Goal: Information Seeking & Learning: Learn about a topic

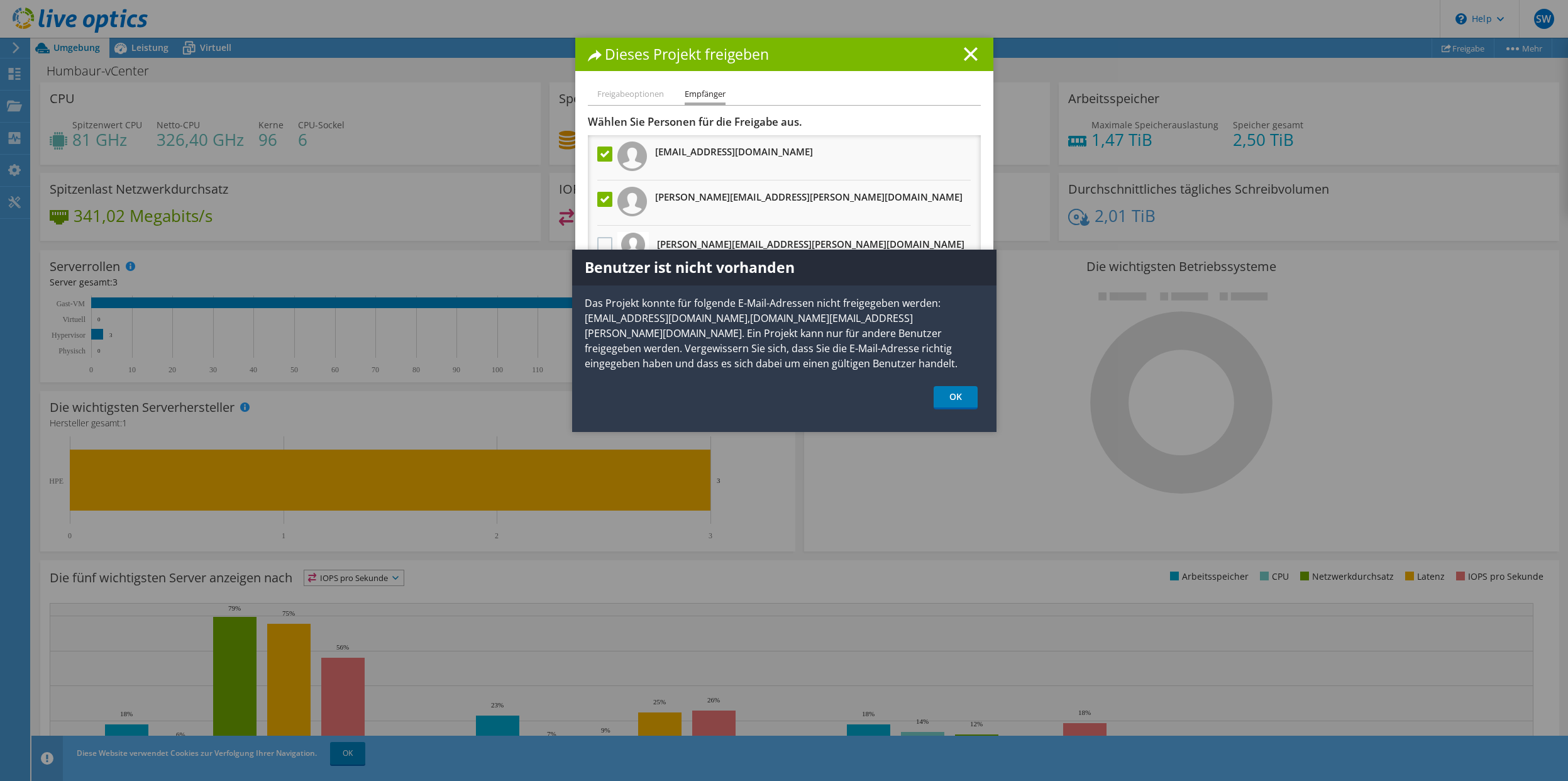
scroll to position [84, 0]
click at [967, 57] on icon at bounding box center [971, 54] width 14 height 14
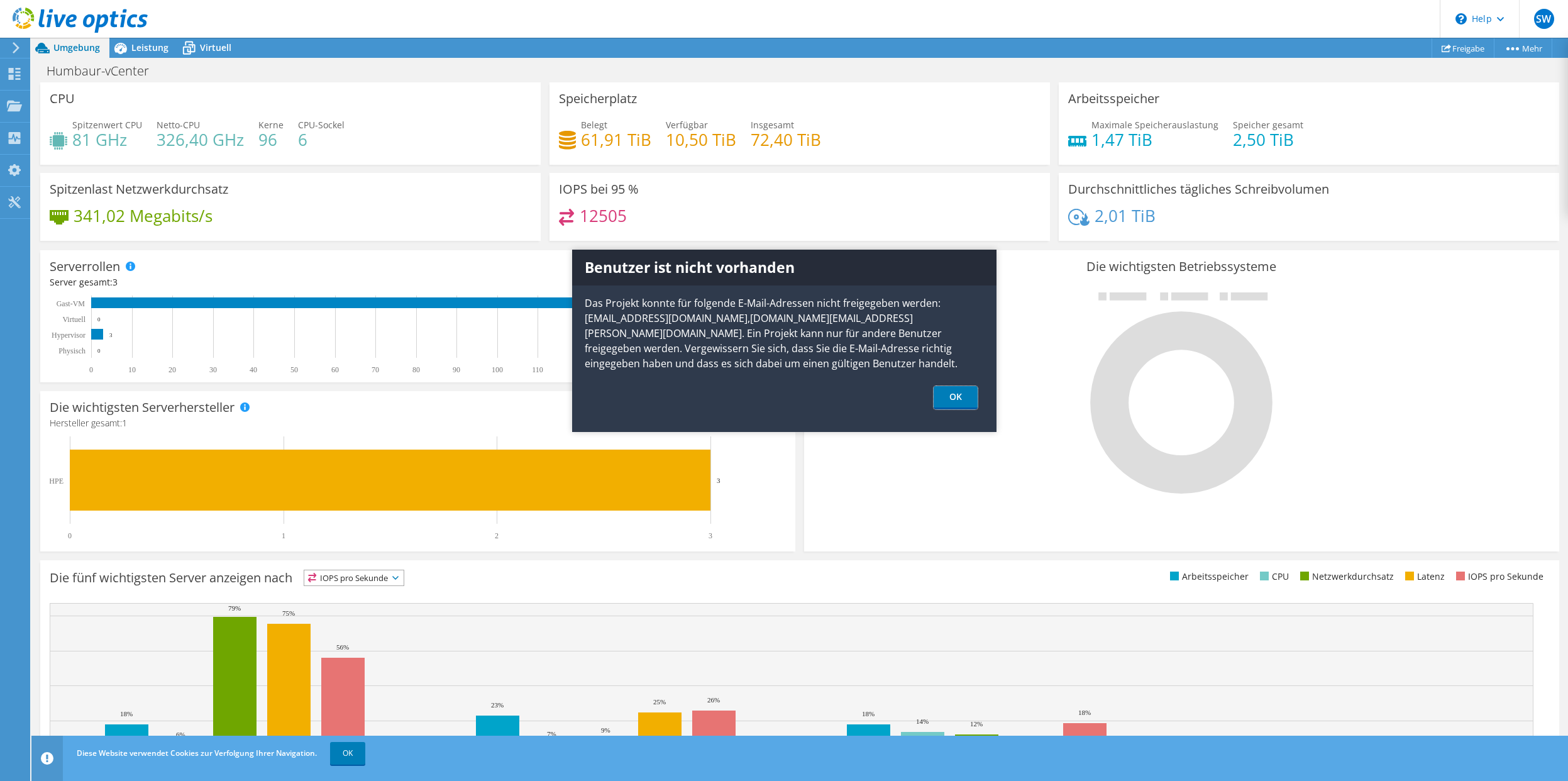
click at [960, 392] on link "OK" at bounding box center [955, 398] width 44 height 24
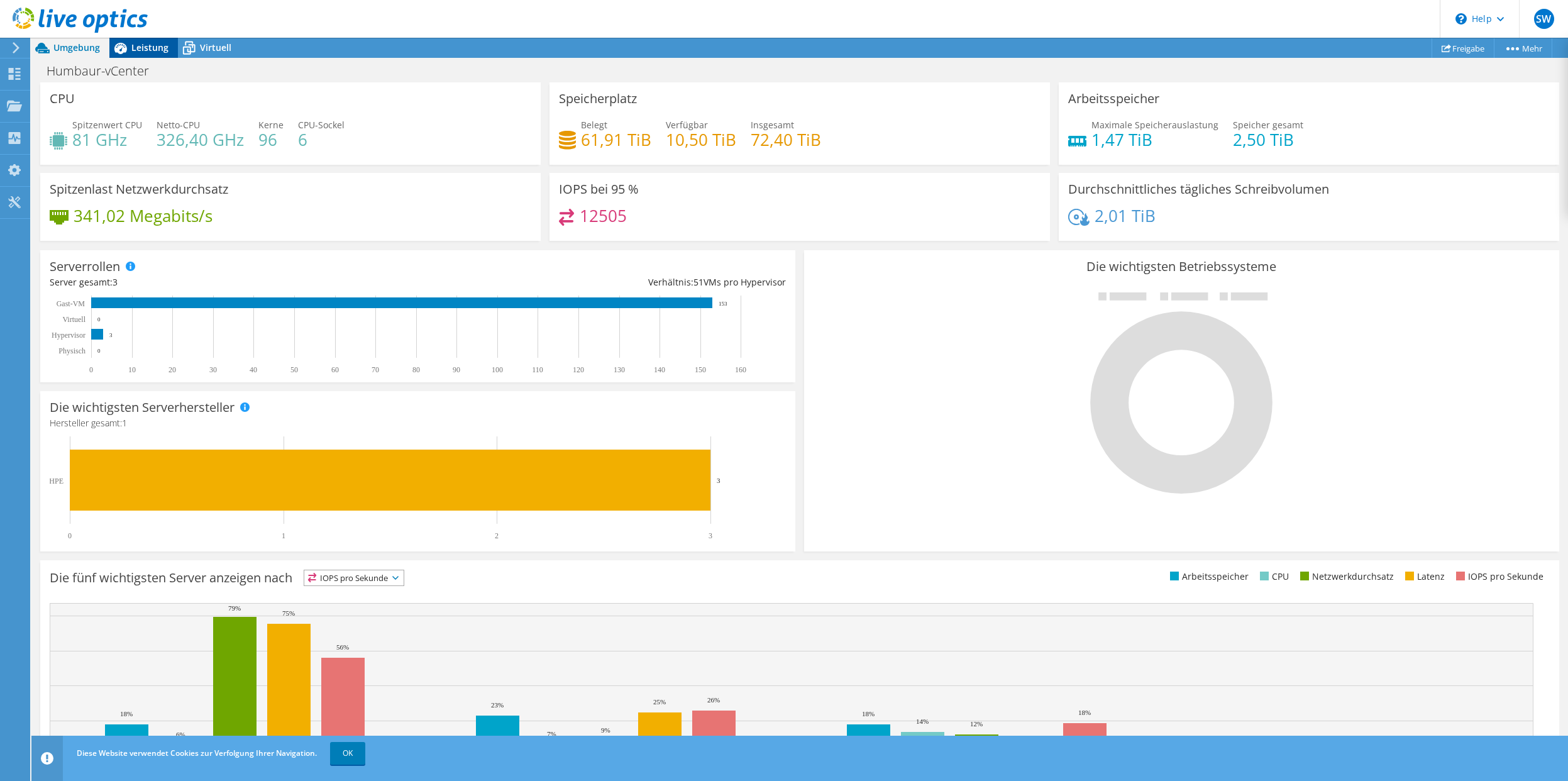
click at [138, 50] on span "Leistung" at bounding box center [150, 47] width 37 height 12
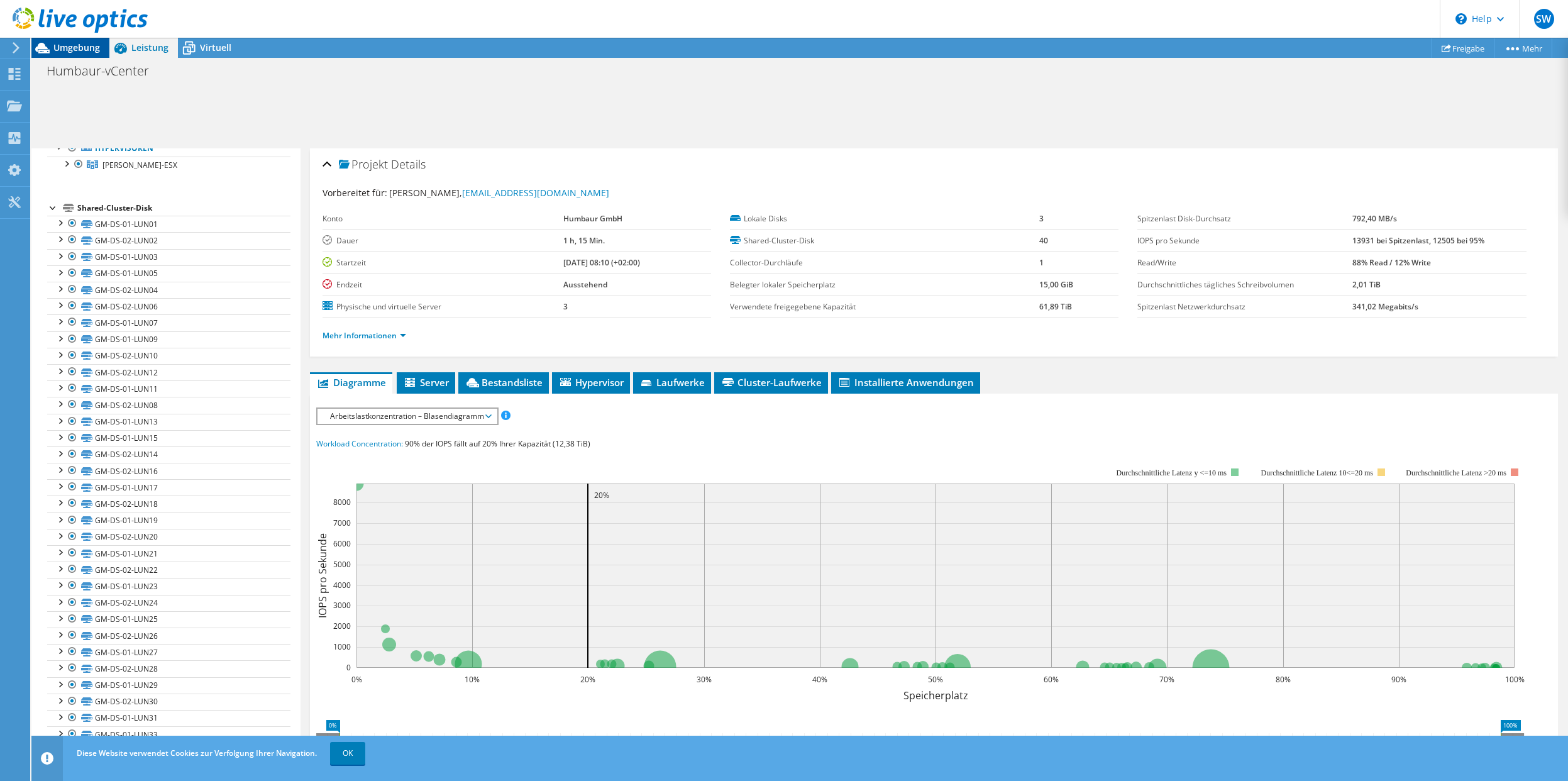
click at [79, 46] on span "Umgebung" at bounding box center [76, 47] width 46 height 12
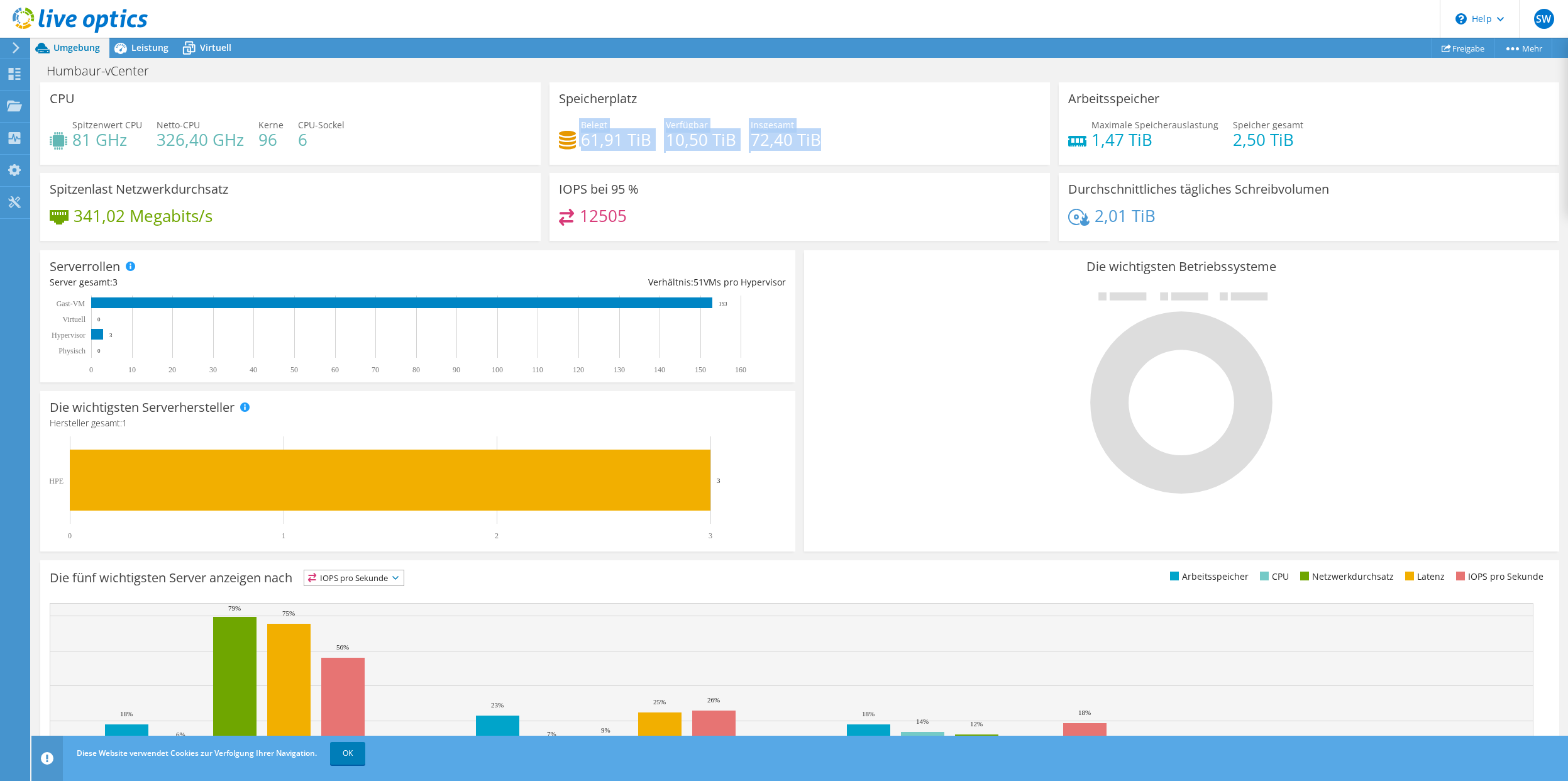
drag, startPoint x: 569, startPoint y: 138, endPoint x: 844, endPoint y: 162, distance: 276.0
click at [844, 162] on div "Speicherplatz Belegt 61,91 TiB Verfügbar 10,50 TiB Insgesamt 72,40 TiB" at bounding box center [800, 124] width 500 height 83
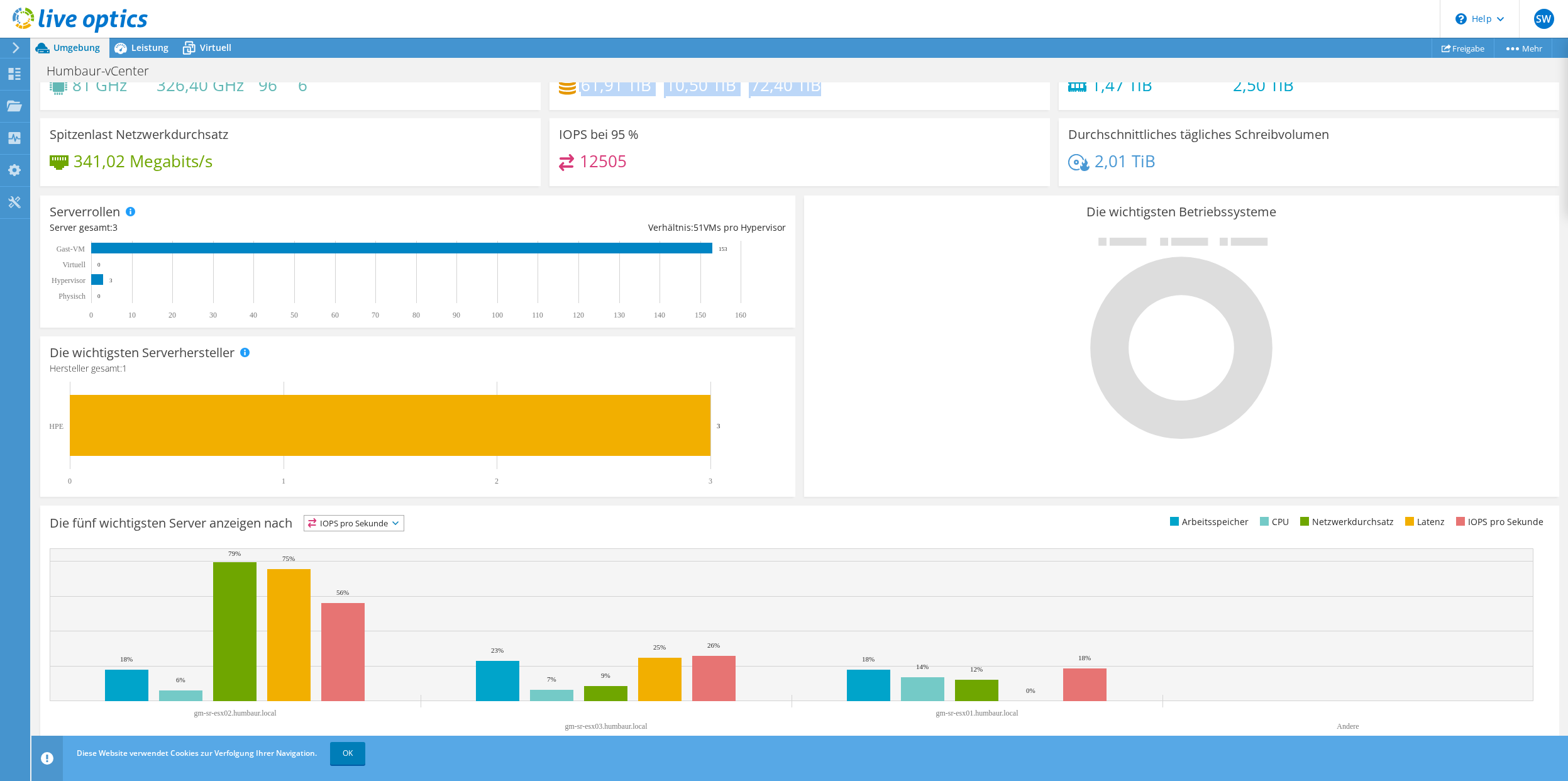
scroll to position [58, 0]
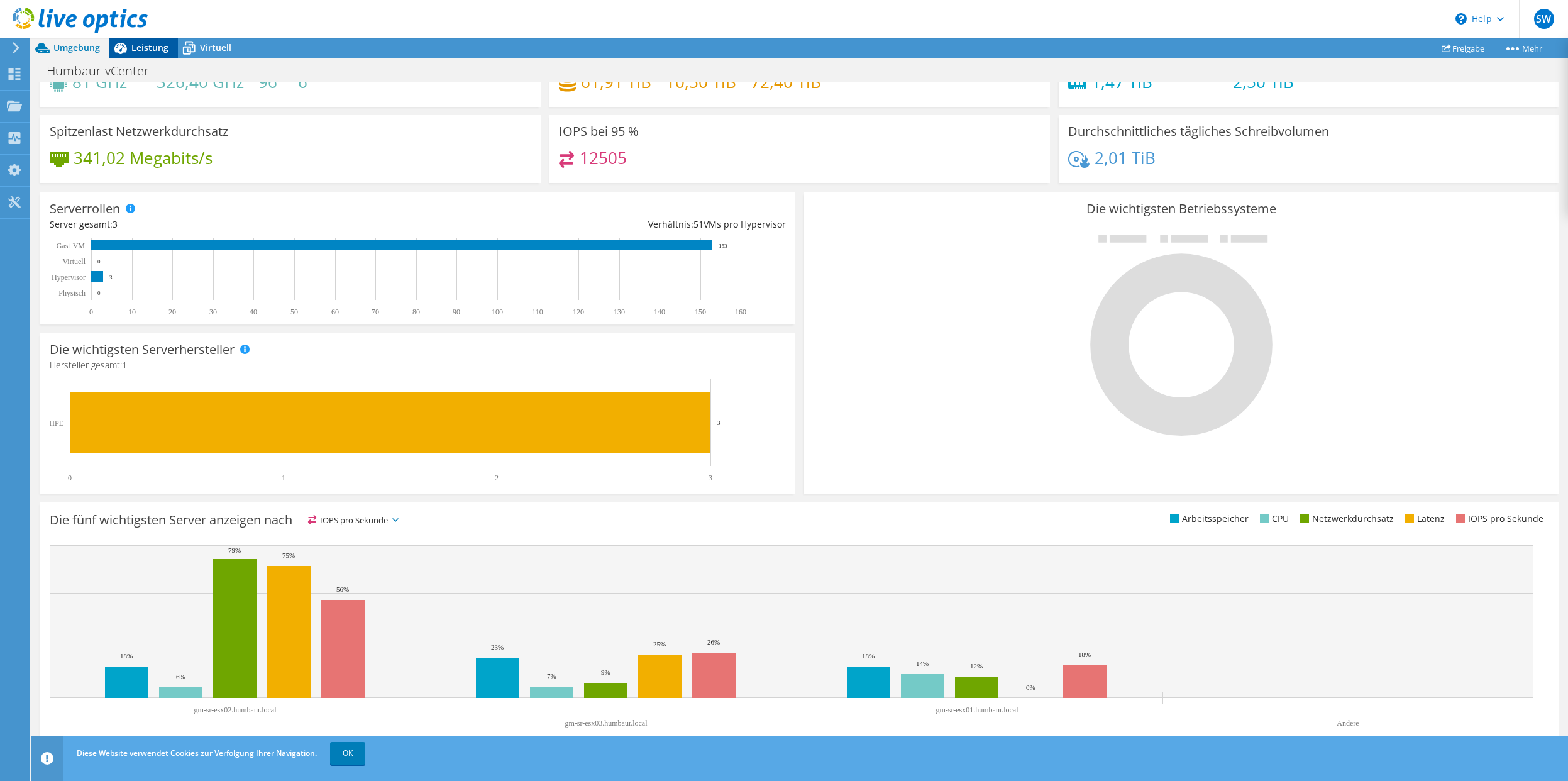
click at [131, 43] on icon at bounding box center [120, 48] width 22 height 22
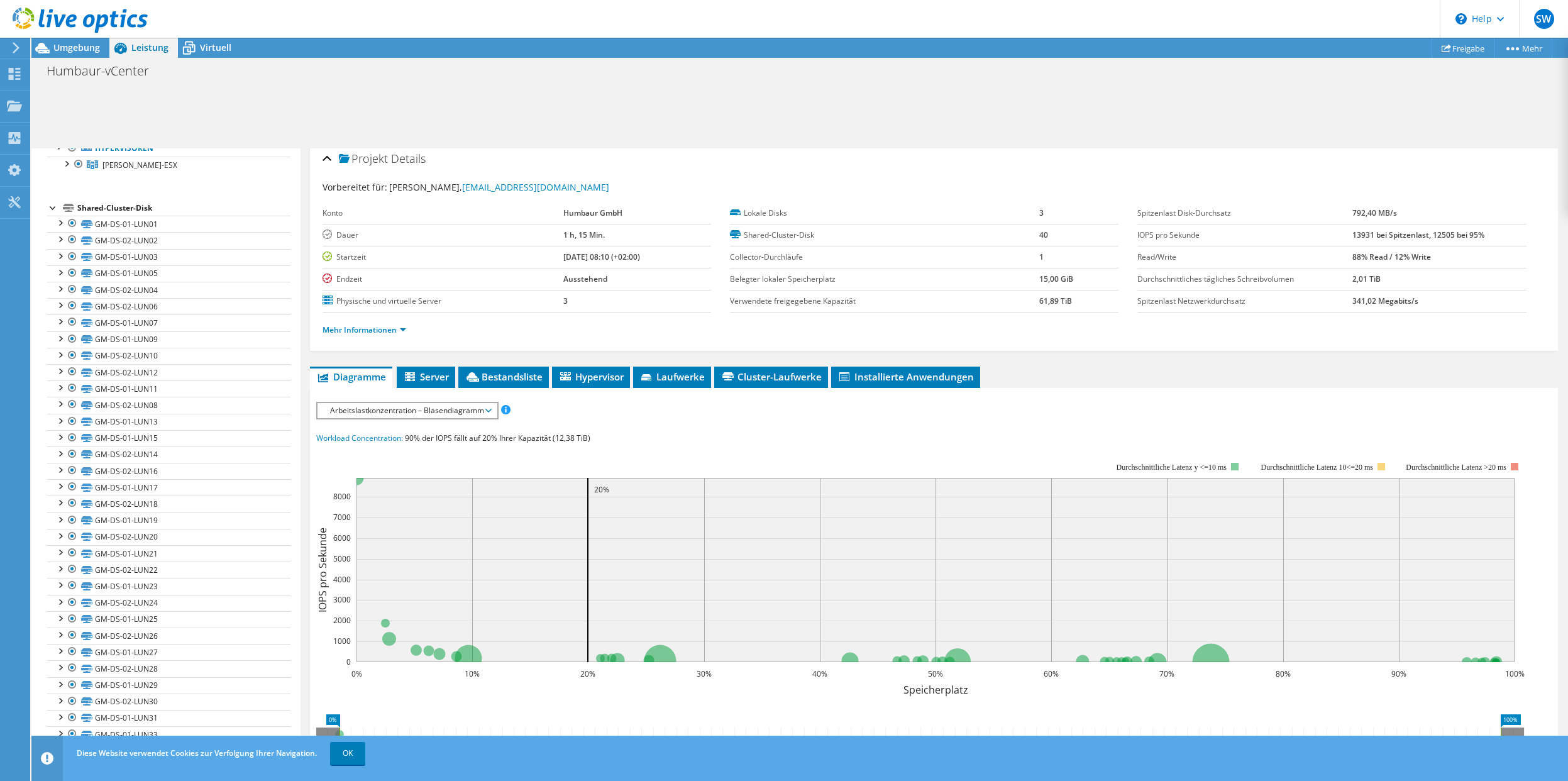
scroll to position [0, 0]
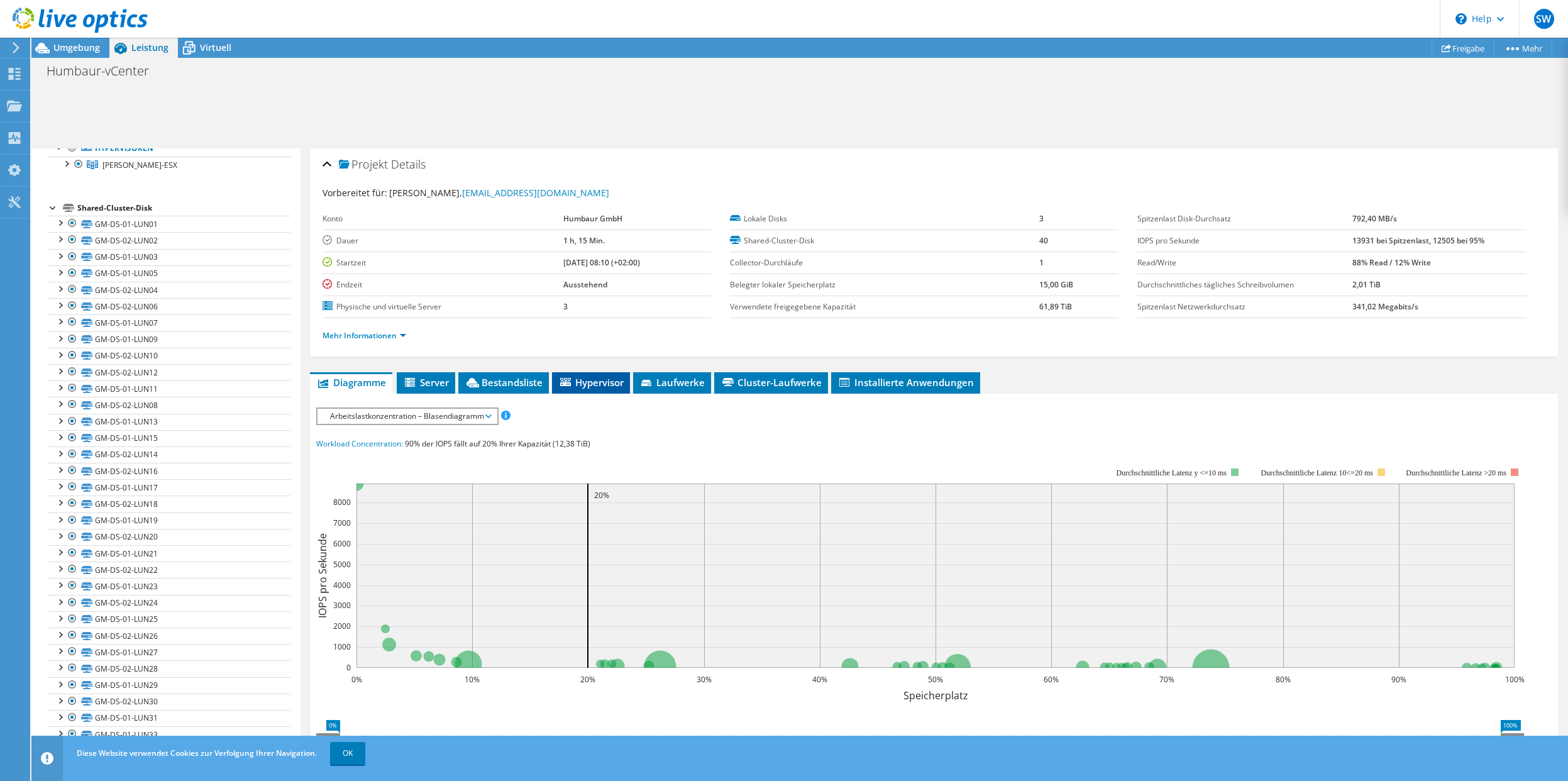
click at [613, 384] on span "Hypervisor" at bounding box center [591, 383] width 65 height 13
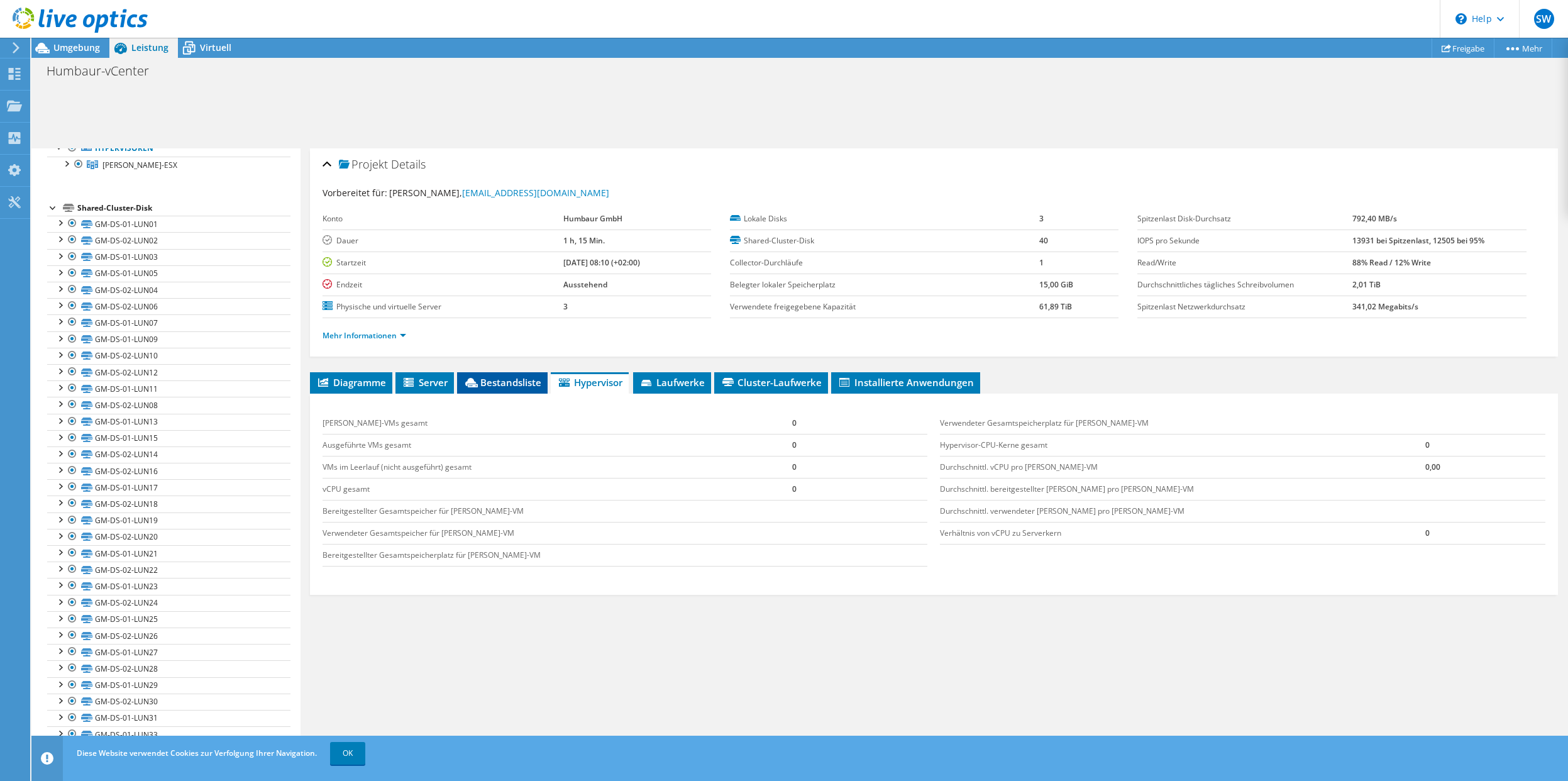
click at [492, 383] on span "Bestandsliste" at bounding box center [502, 383] width 78 height 13
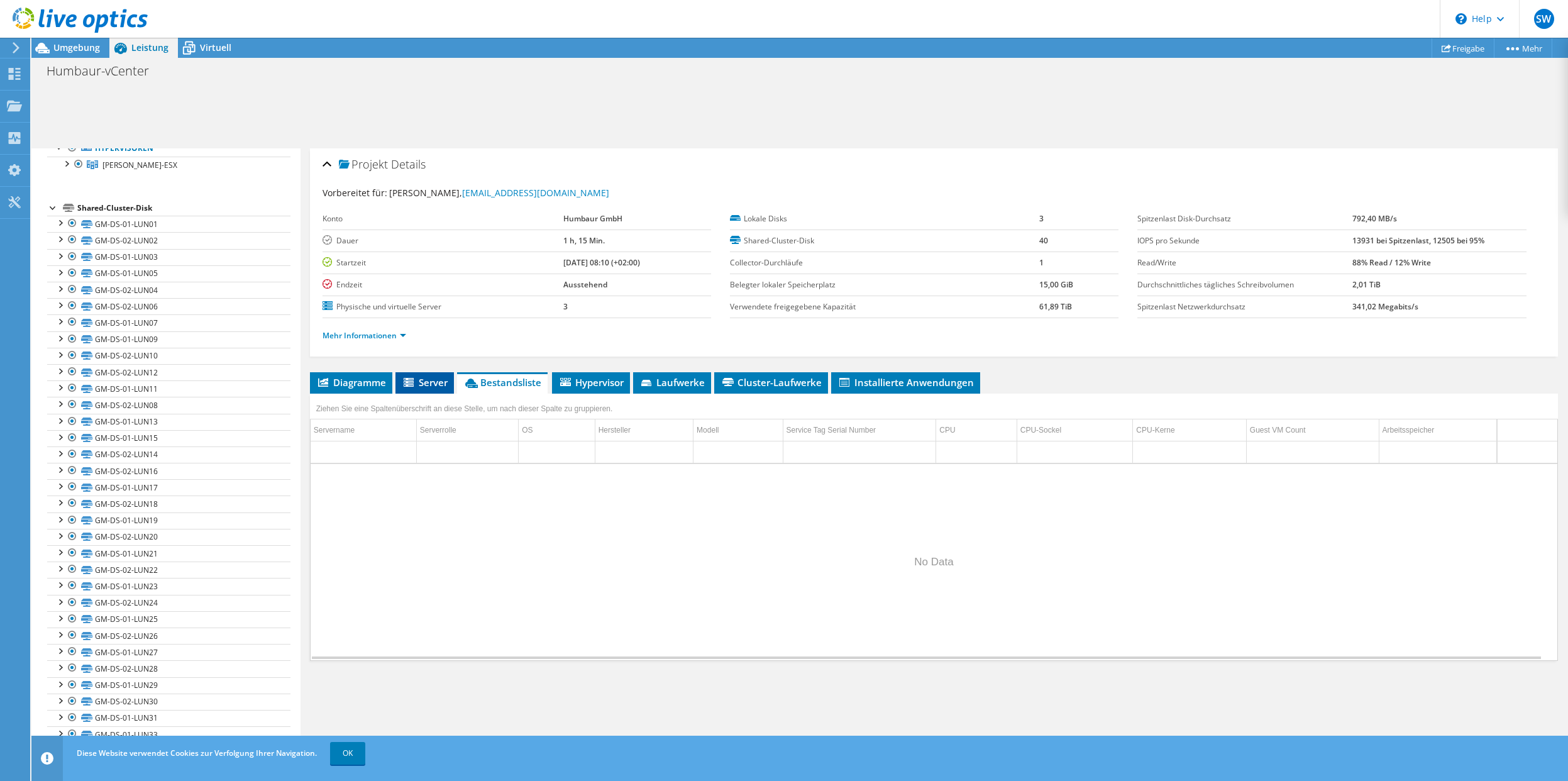
click at [433, 379] on span "Server" at bounding box center [425, 383] width 46 height 13
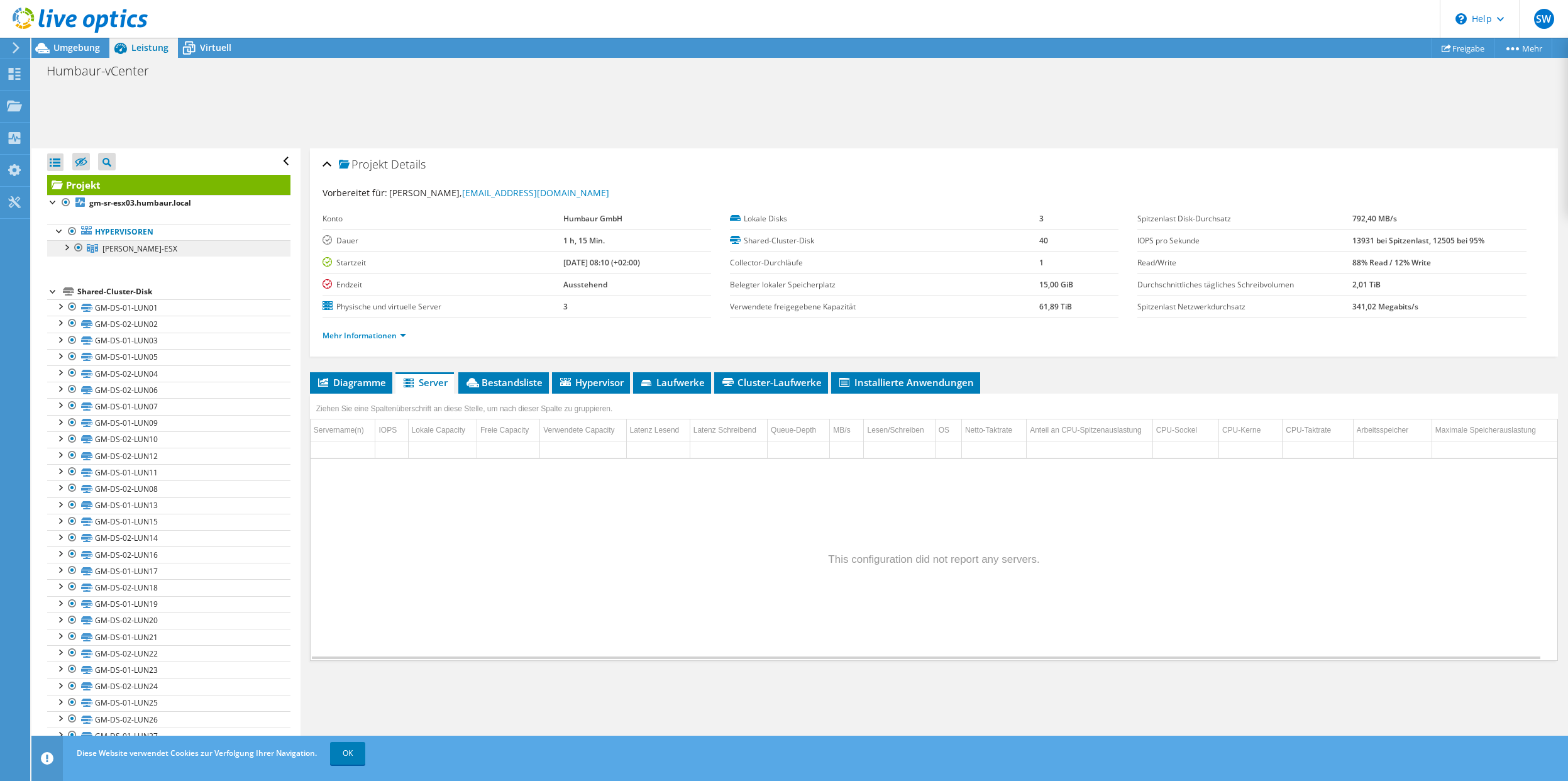
click at [124, 250] on span "GM-CL-ESX" at bounding box center [140, 248] width 75 height 11
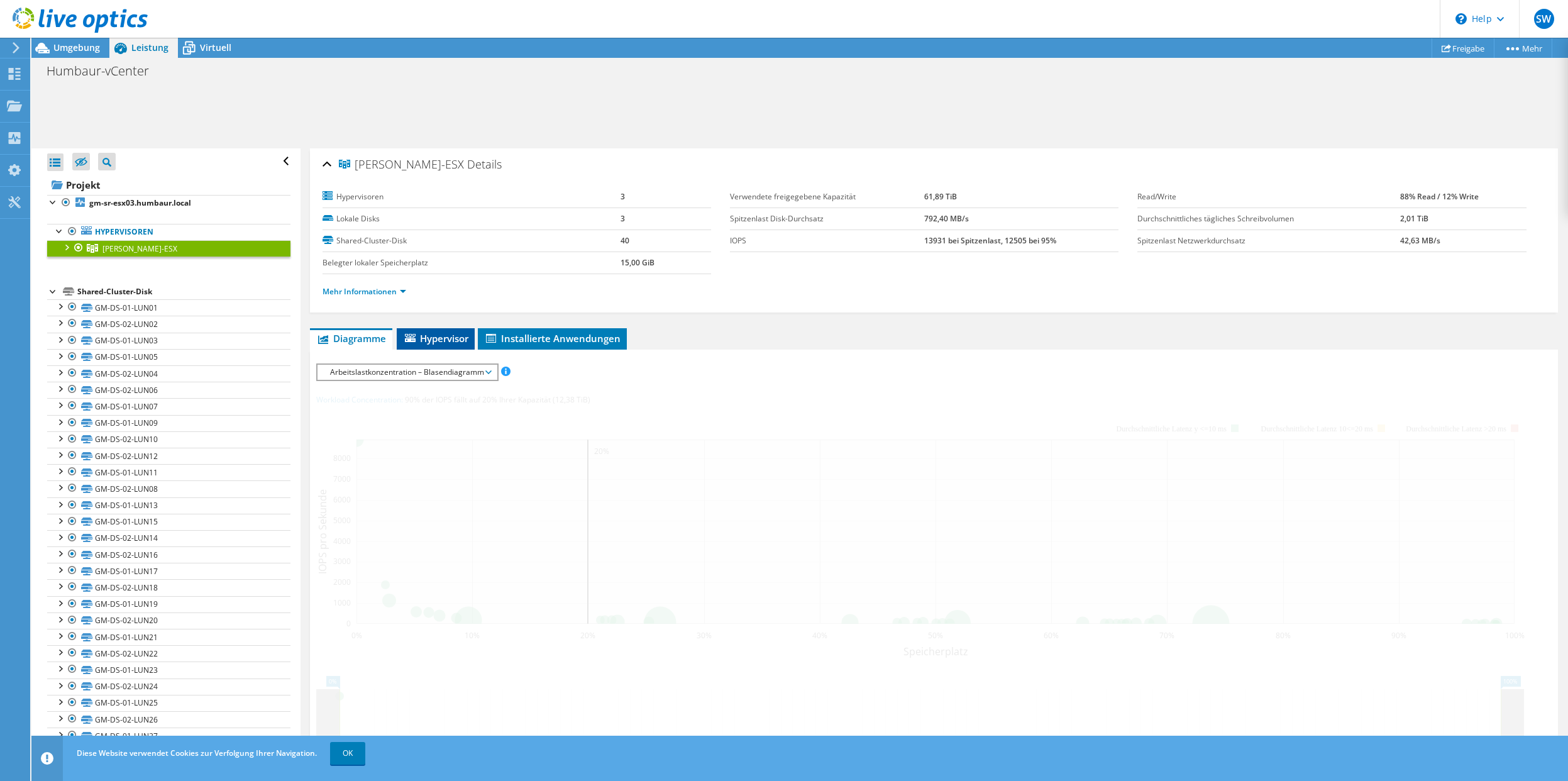
click at [420, 333] on span "Hypervisor" at bounding box center [436, 339] width 65 height 13
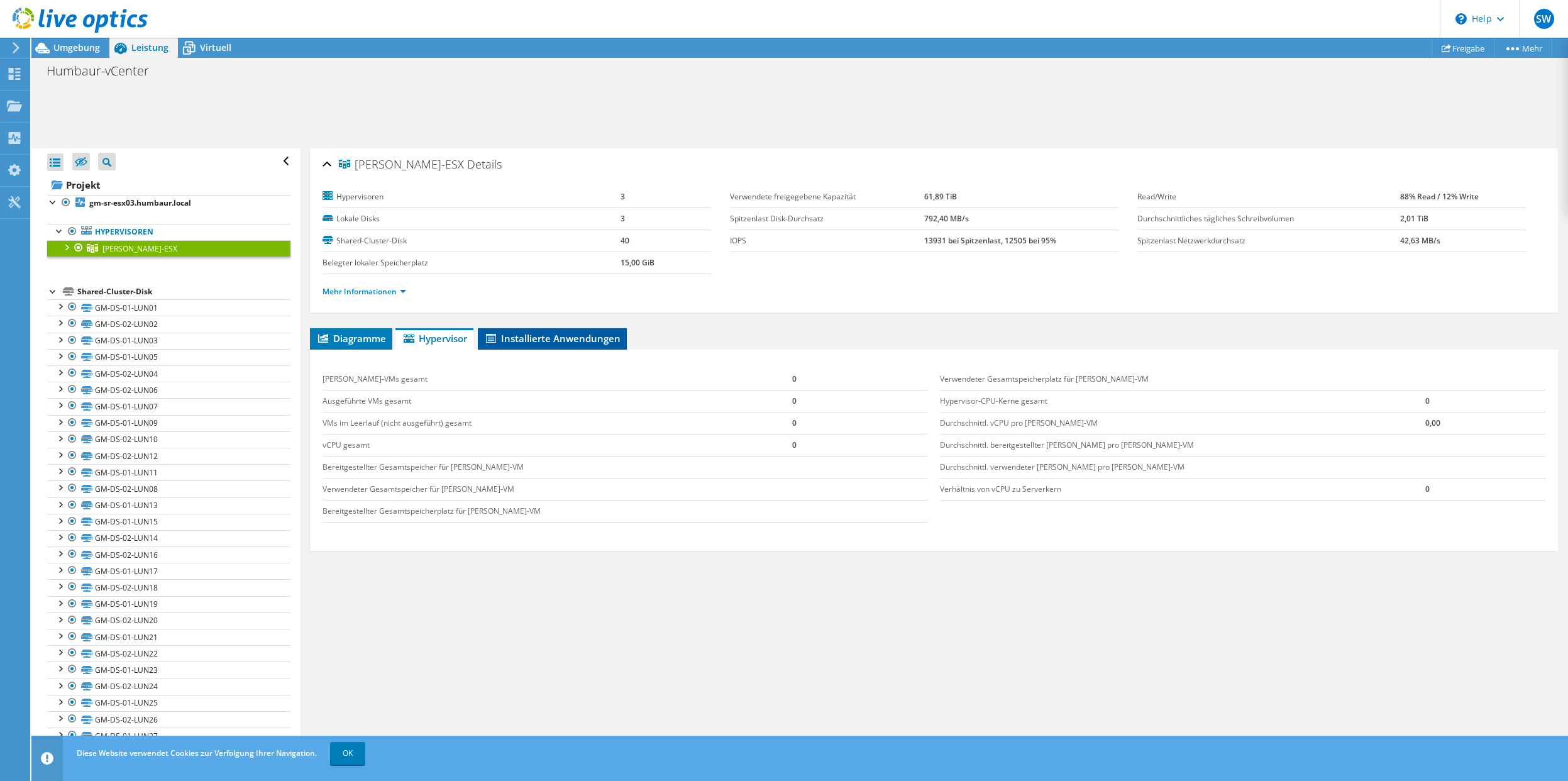
click at [553, 339] on span "Installierte Anwendungen" at bounding box center [552, 339] width 137 height 13
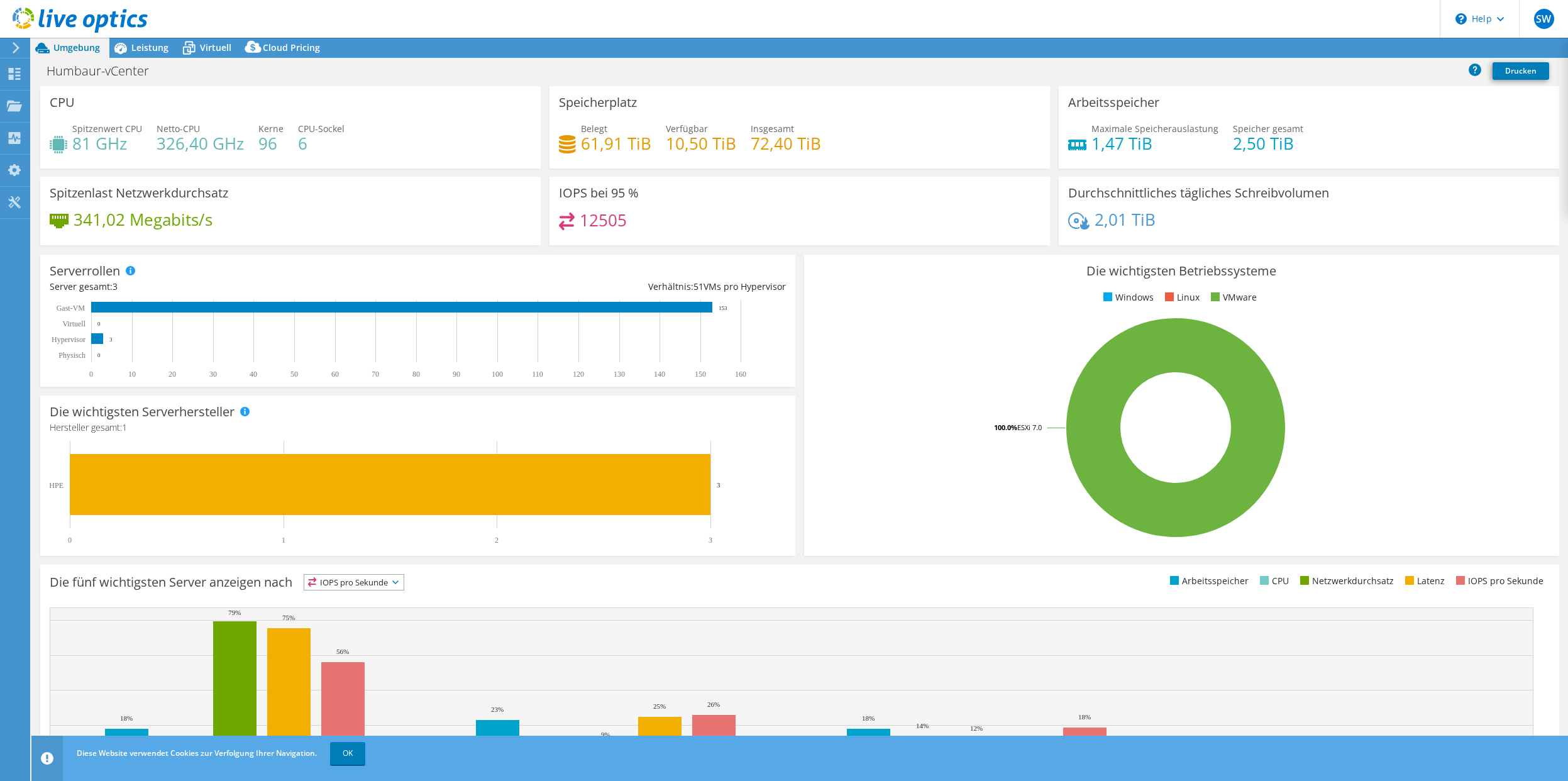
select select "USD"
click at [142, 52] on span "Leistung" at bounding box center [150, 47] width 37 height 12
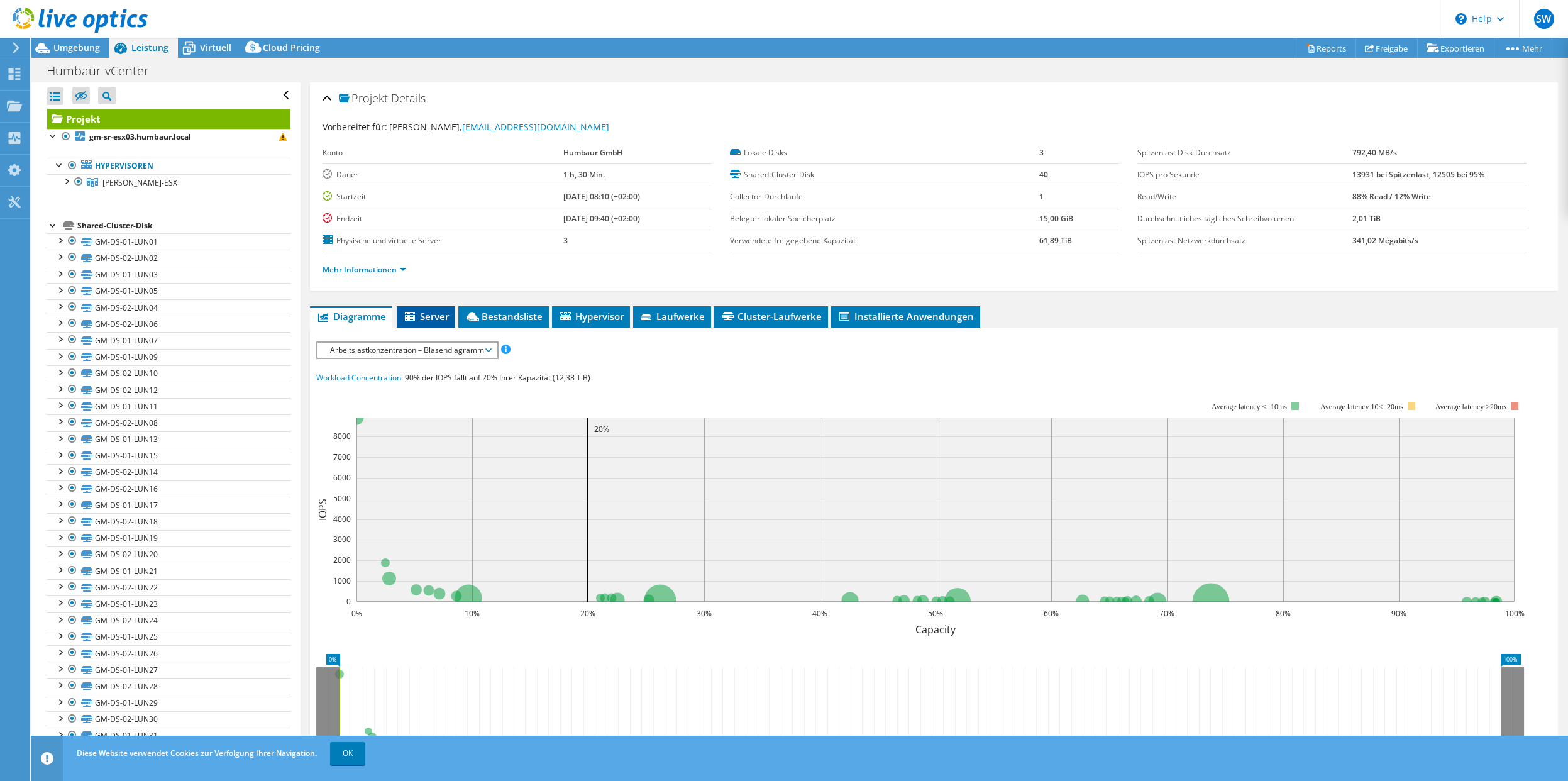
click at [419, 315] on span "Server" at bounding box center [426, 316] width 46 height 13
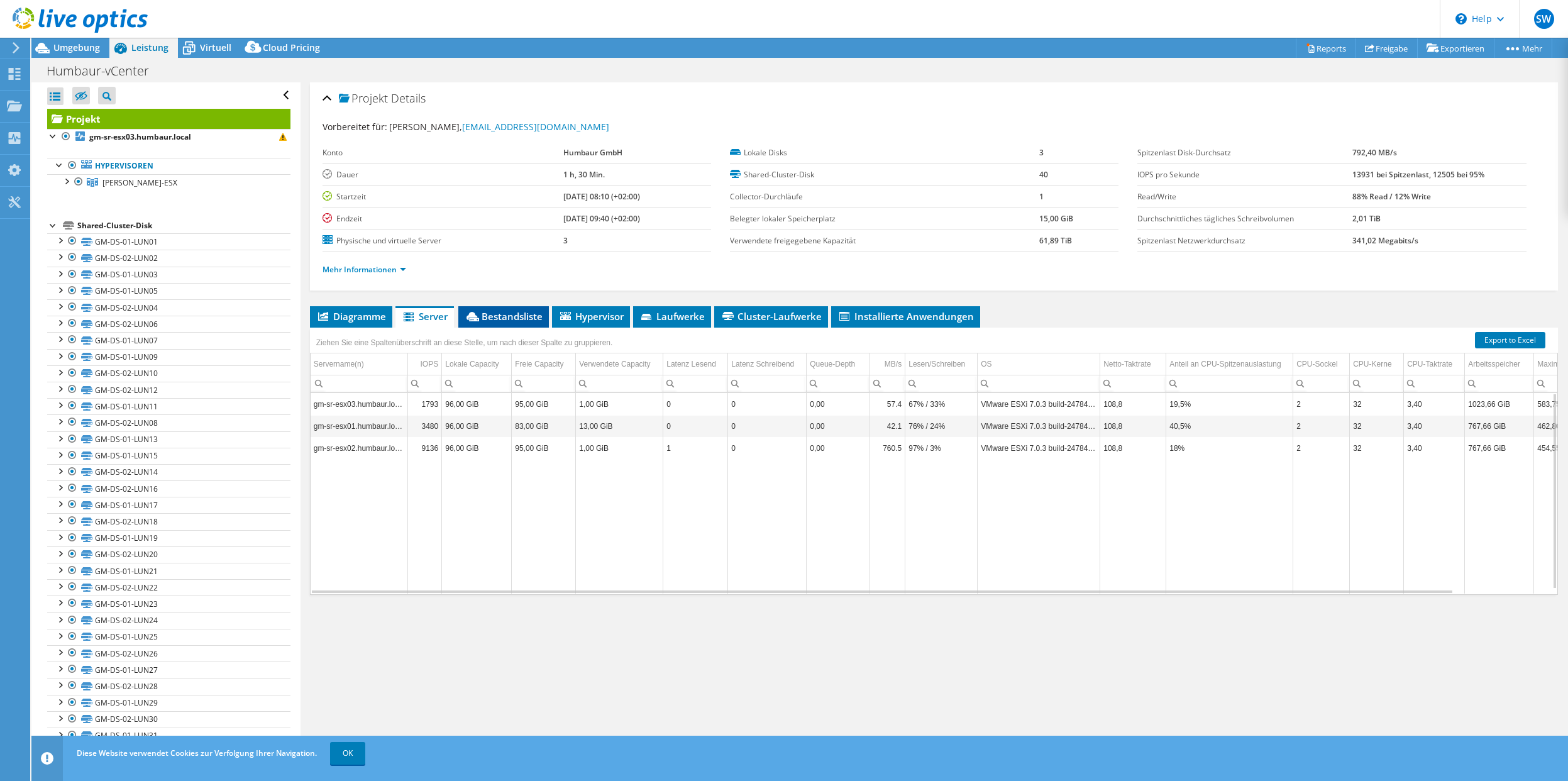
click at [519, 314] on span "Bestandsliste" at bounding box center [504, 316] width 78 height 13
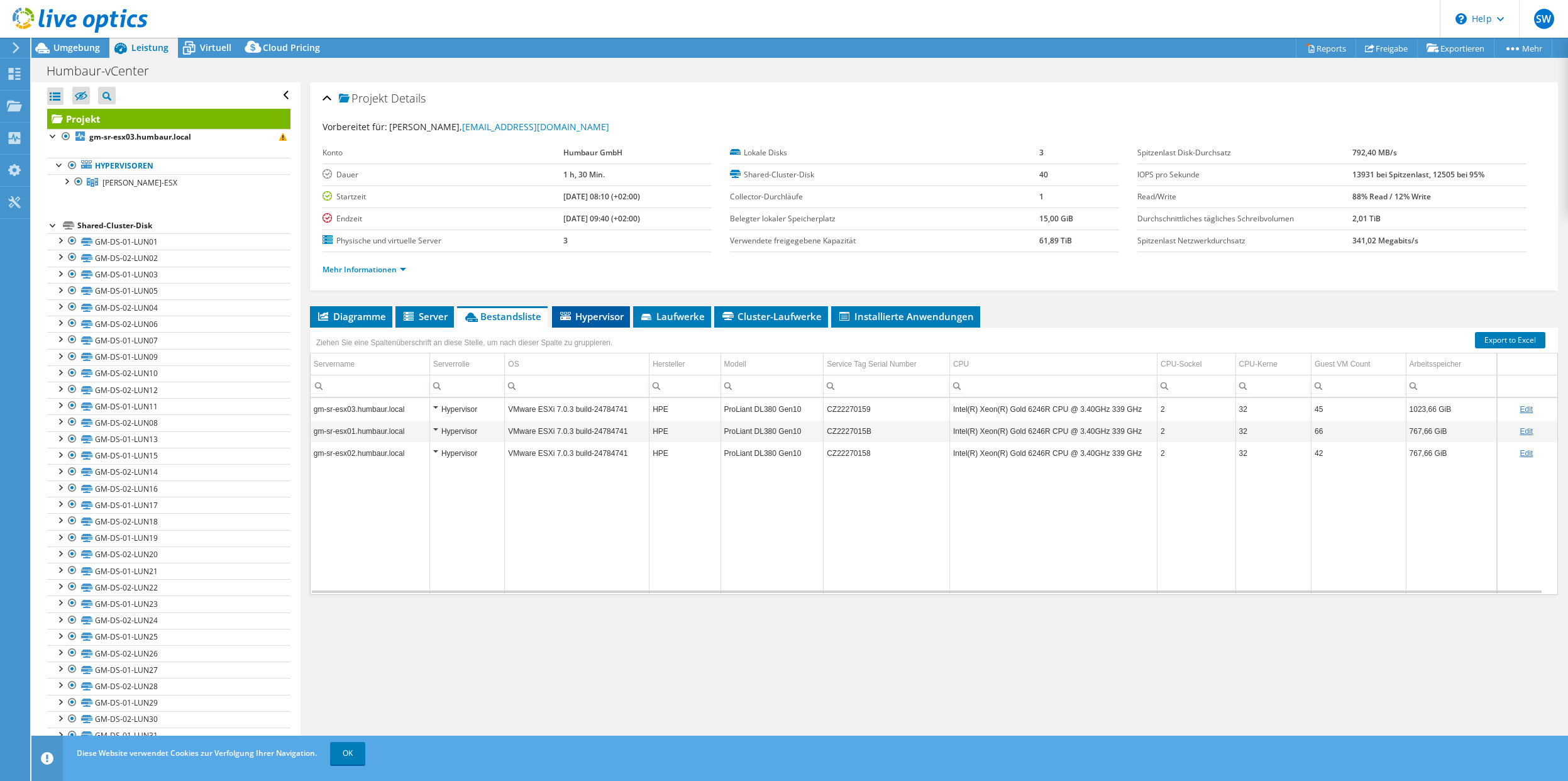
click at [604, 323] on li "Hypervisor" at bounding box center [591, 317] width 78 height 22
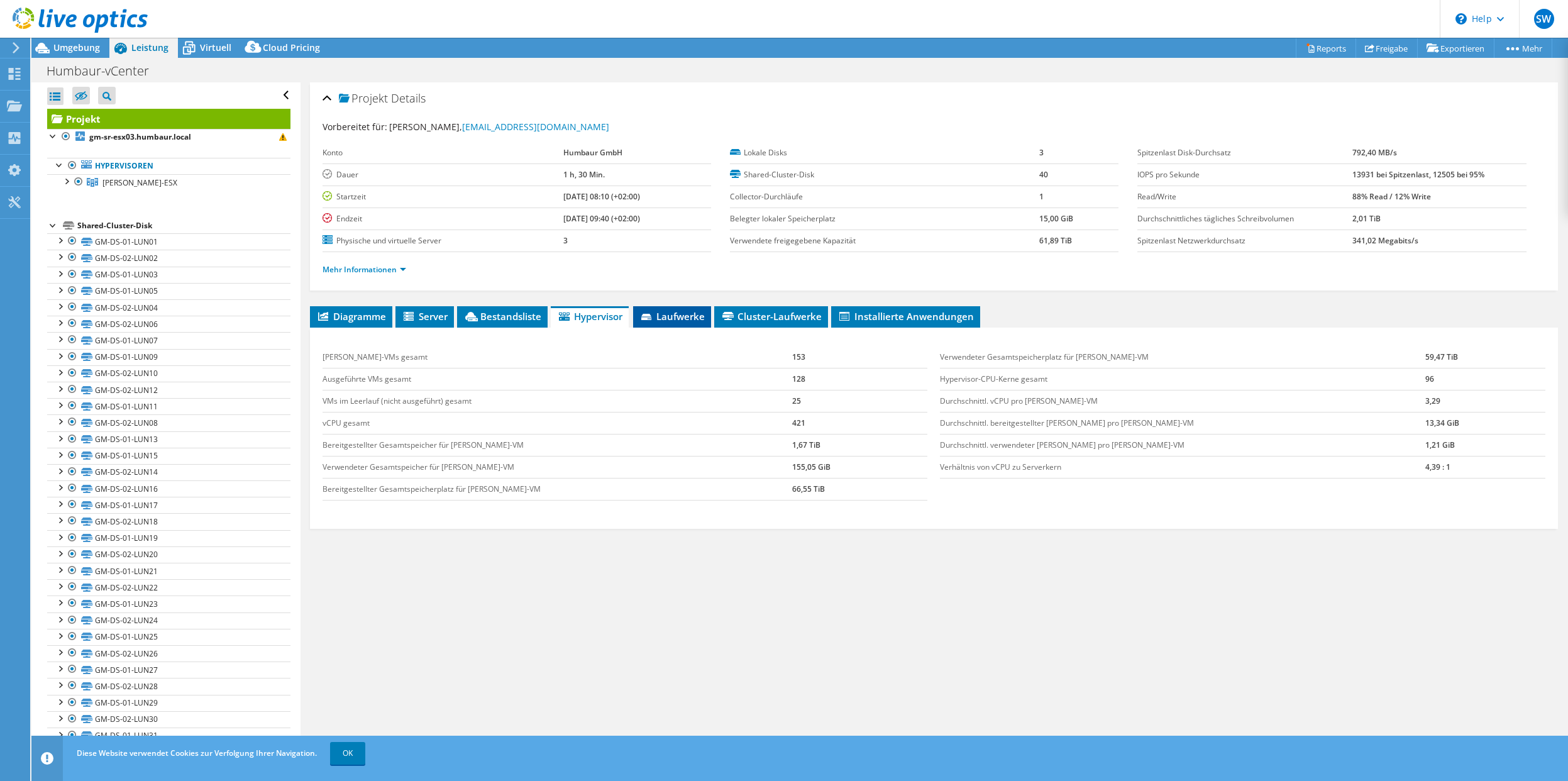
click at [692, 320] on span "Laufwerke" at bounding box center [672, 316] width 65 height 13
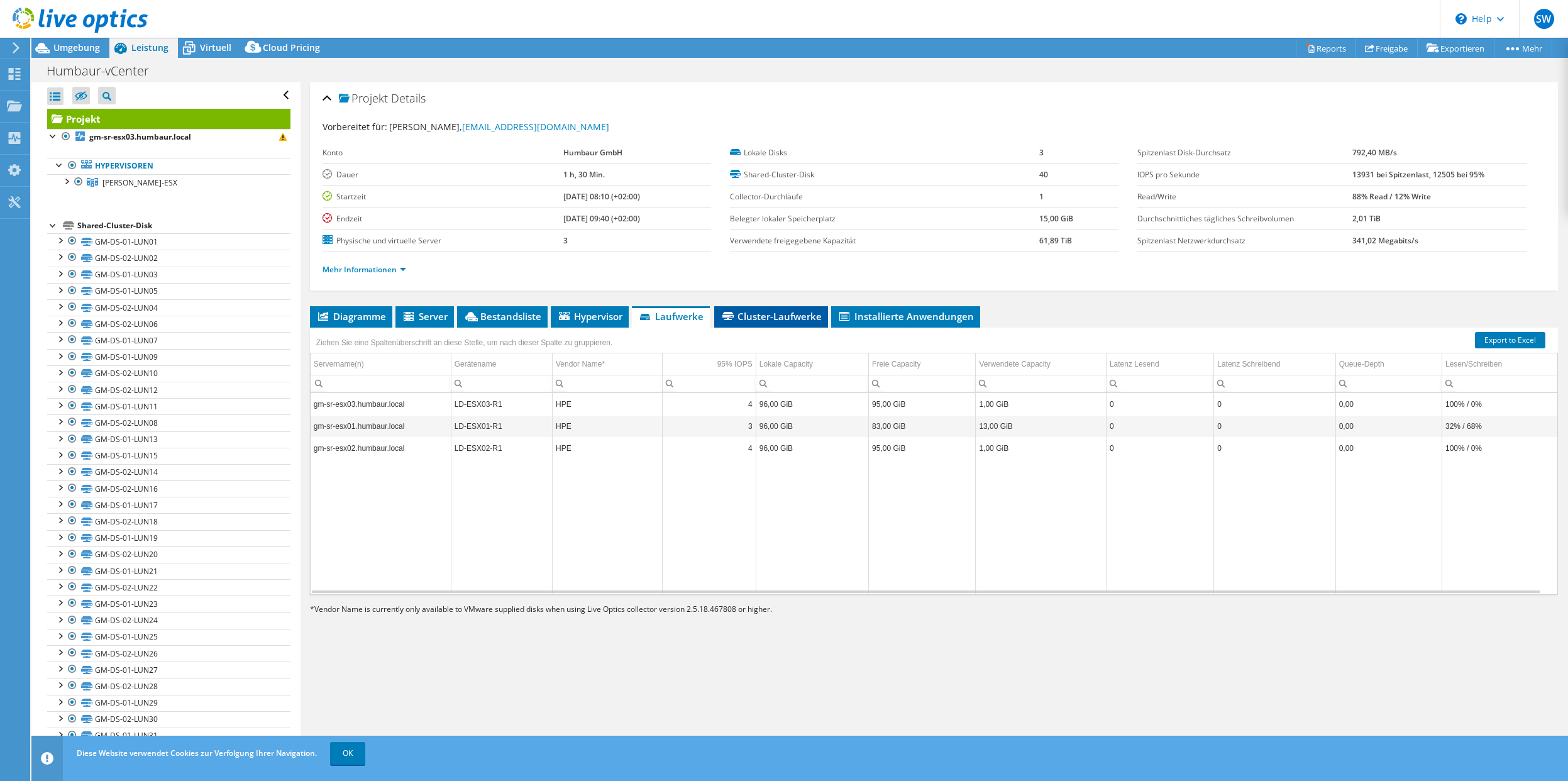
click at [794, 317] on span "Cluster-Laufwerke" at bounding box center [770, 316] width 101 height 13
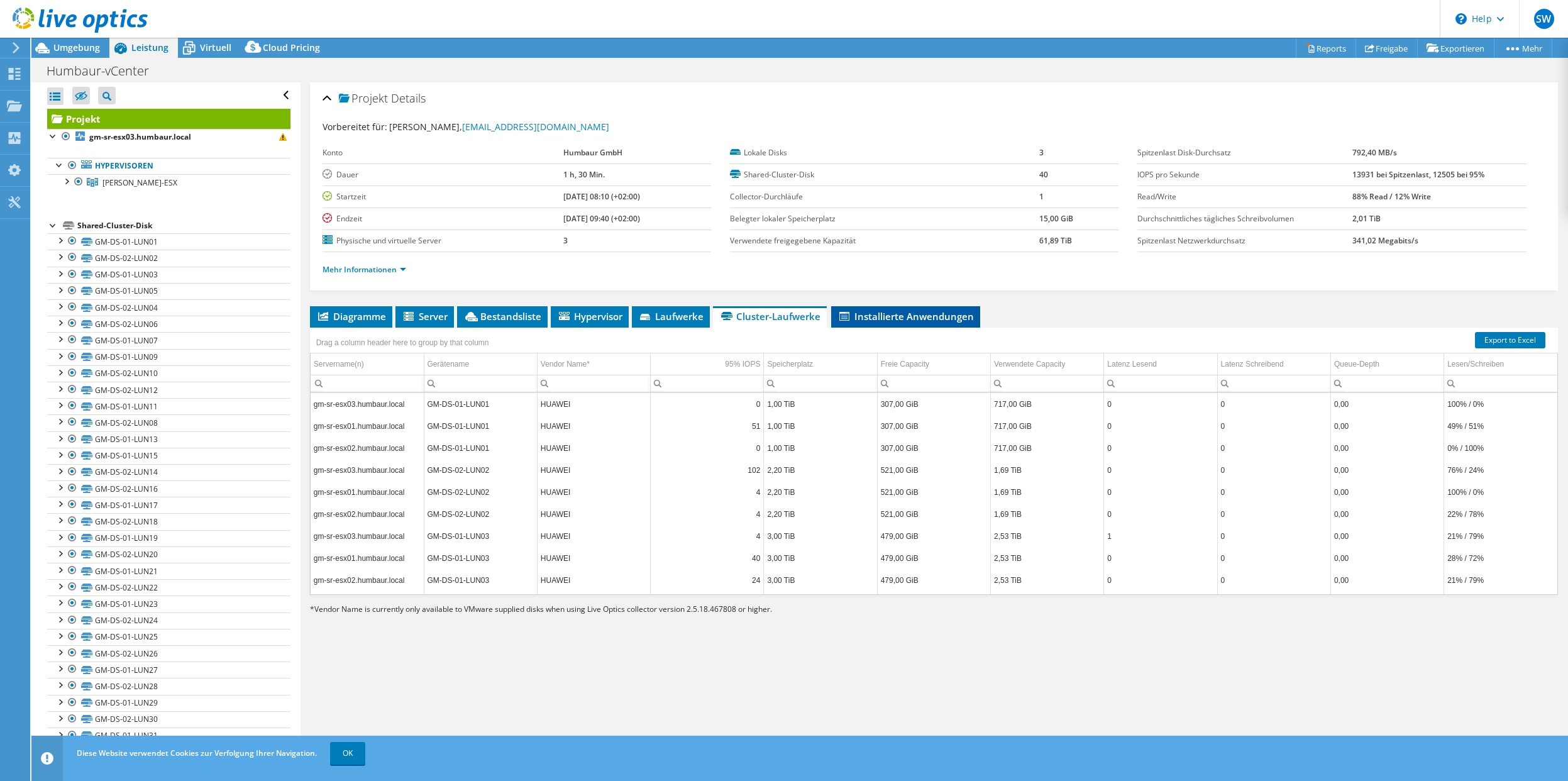
click at [881, 321] on span "Installierte Anwendungen" at bounding box center [906, 316] width 137 height 13
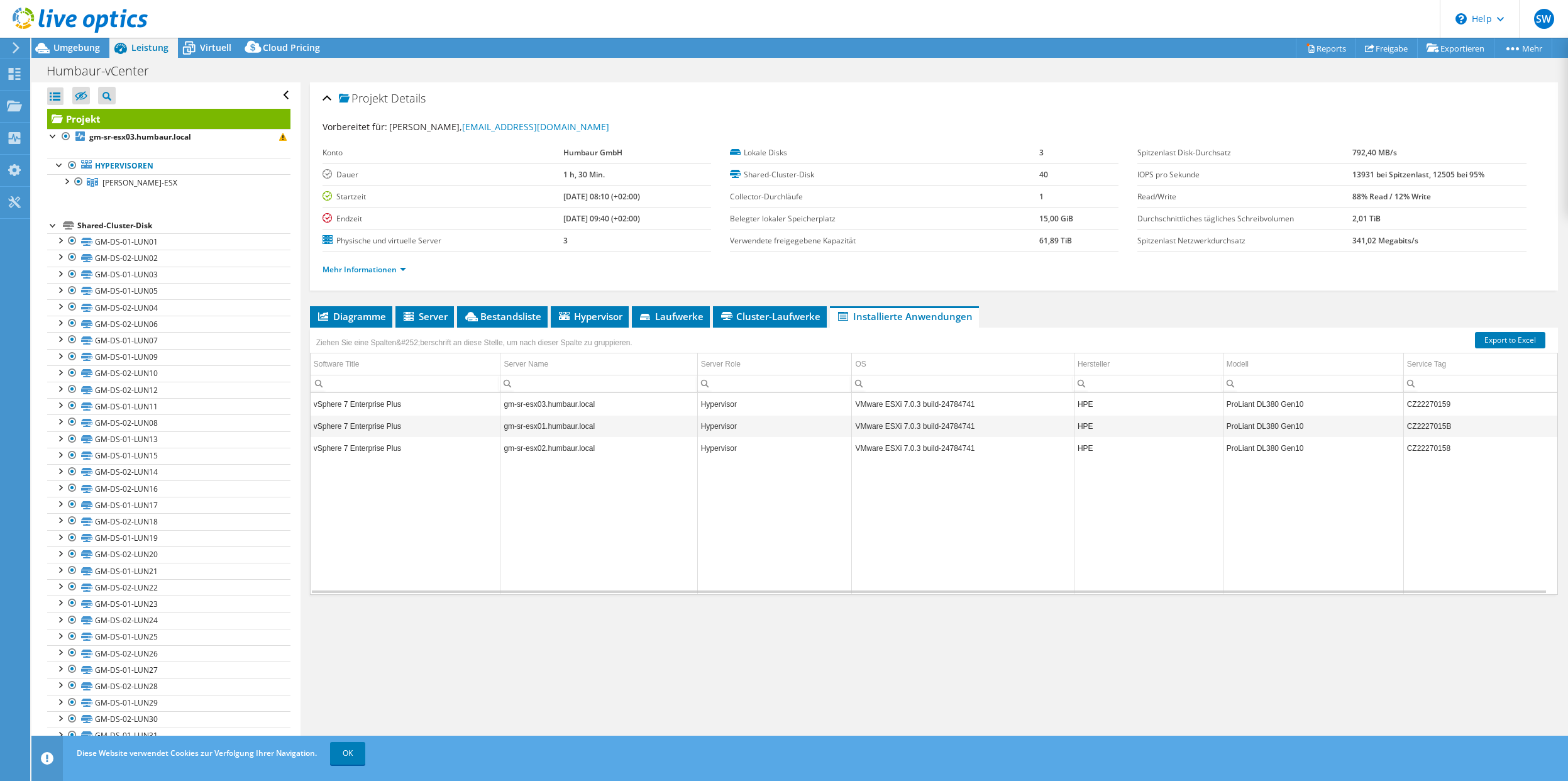
click at [349, 303] on div "Projekt Details Vorbereitet für: Sebastian Waldenmeier, s.waldenmeier@humbaur.c…" at bounding box center [934, 419] width 1267 height 674
click at [349, 318] on span "Diagramme" at bounding box center [351, 316] width 70 height 13
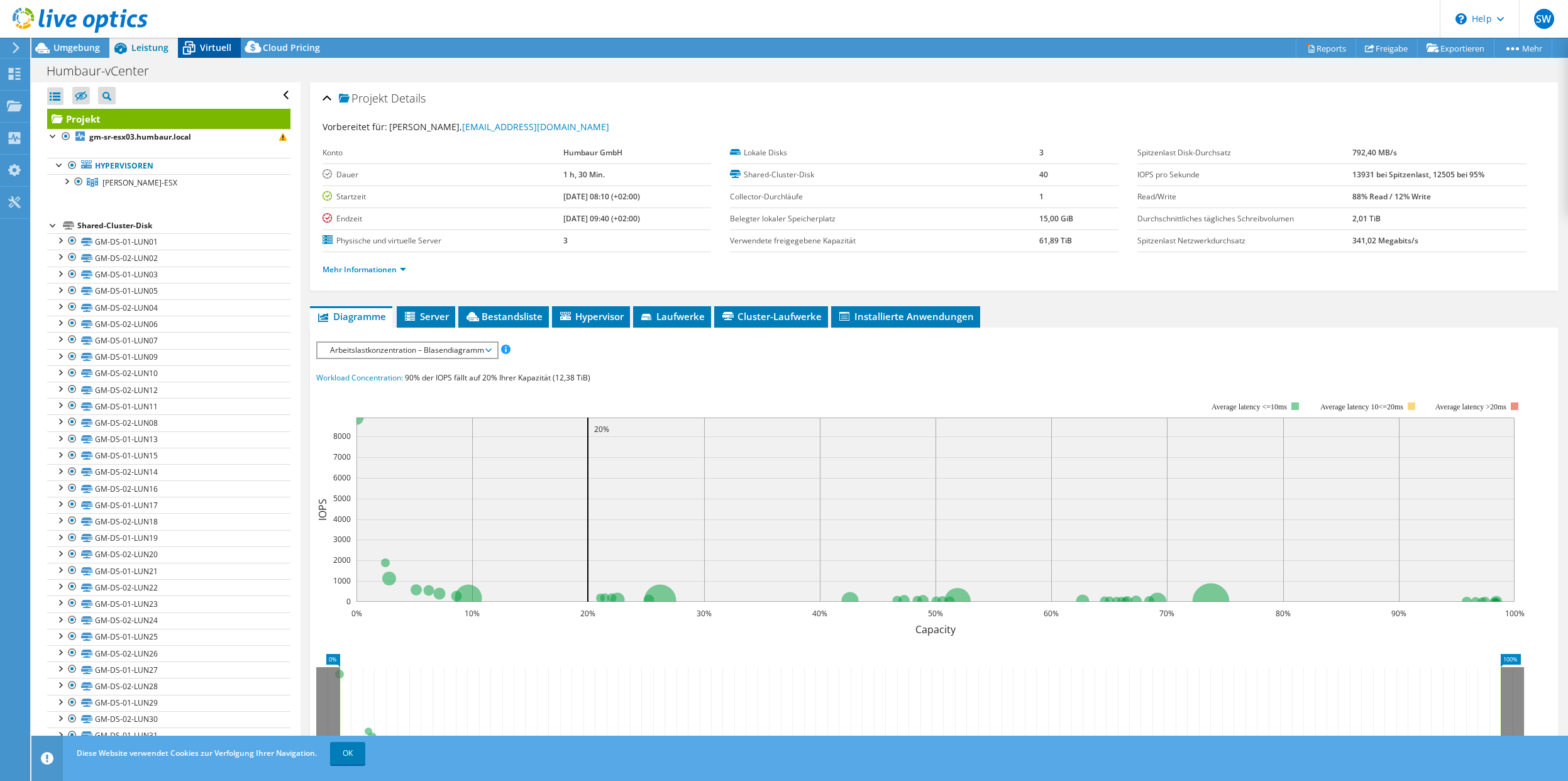
click at [213, 51] on span "Virtuell" at bounding box center [215, 47] width 31 height 12
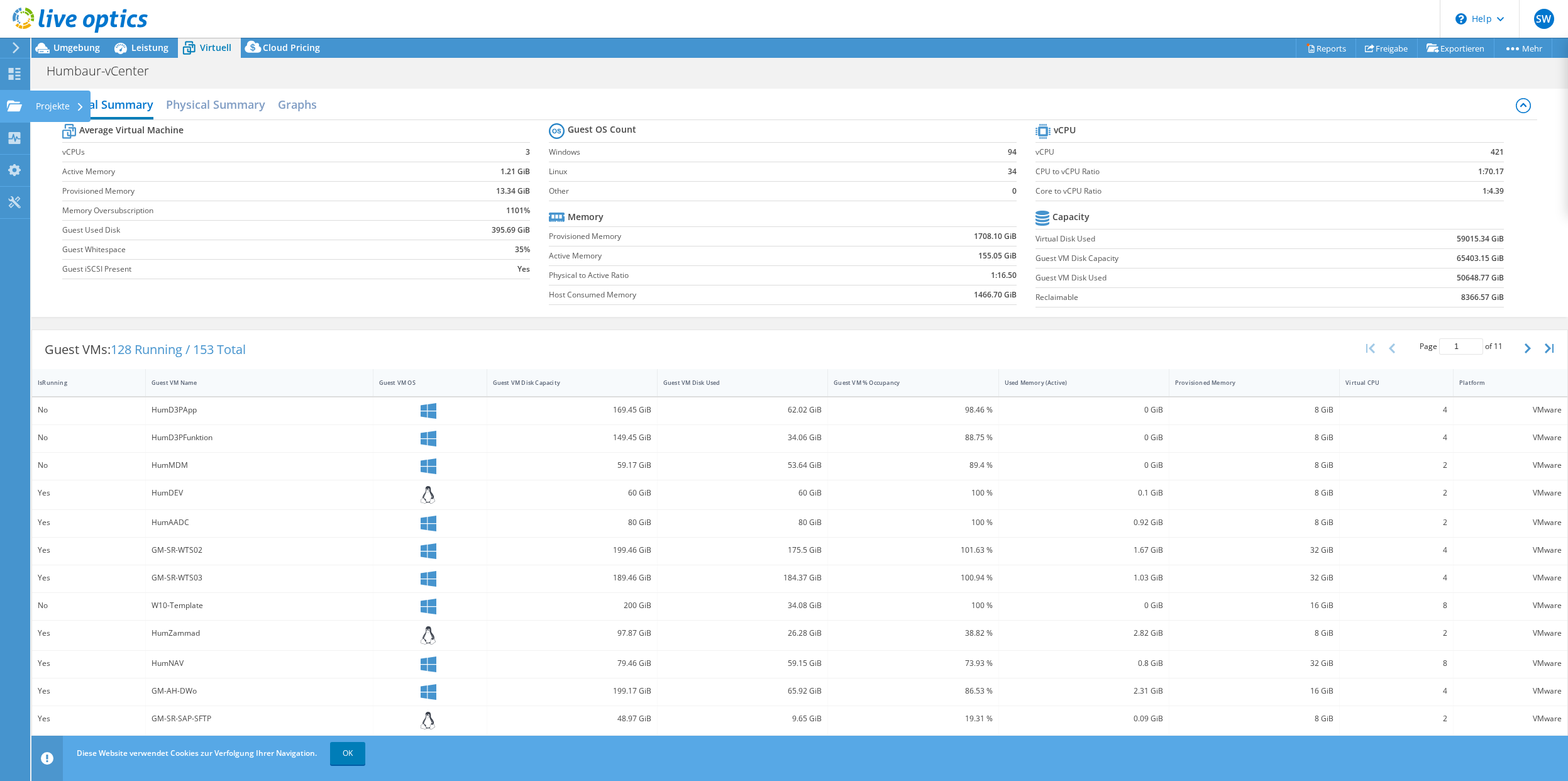
click at [10, 105] on use at bounding box center [15, 105] width 15 height 11
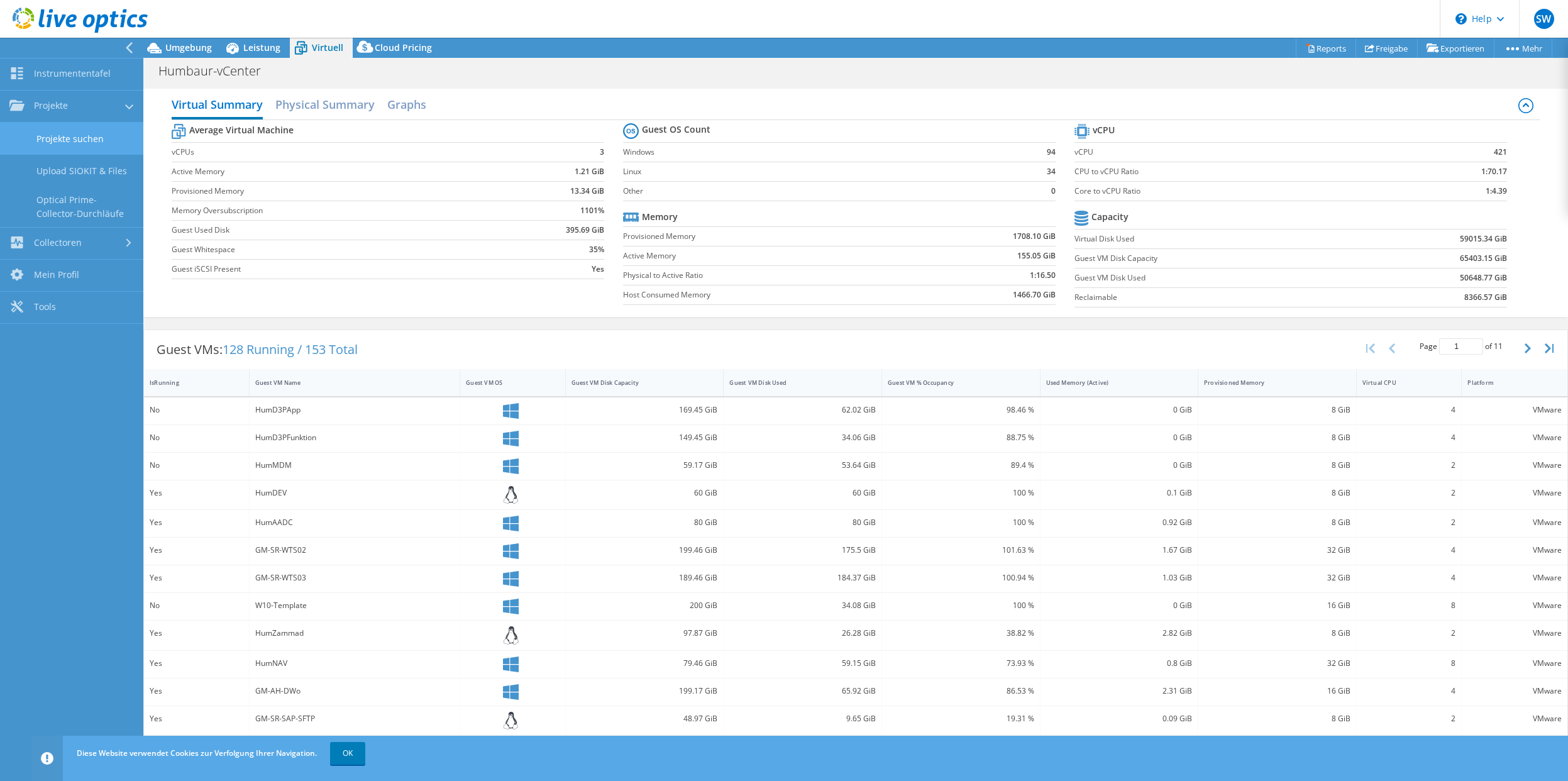
click at [63, 137] on link "Projekte suchen" at bounding box center [72, 139] width 144 height 32
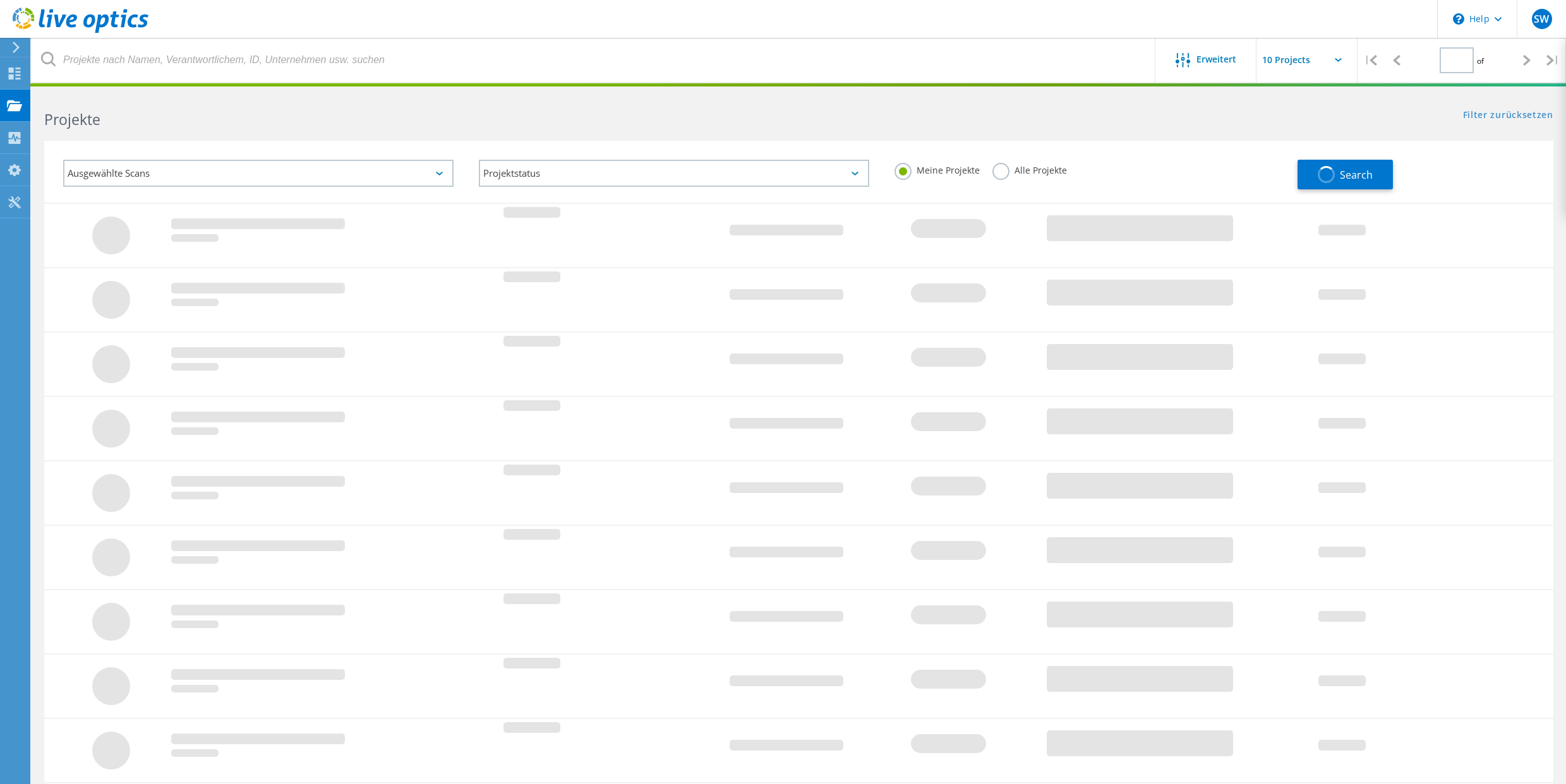
type input "1"
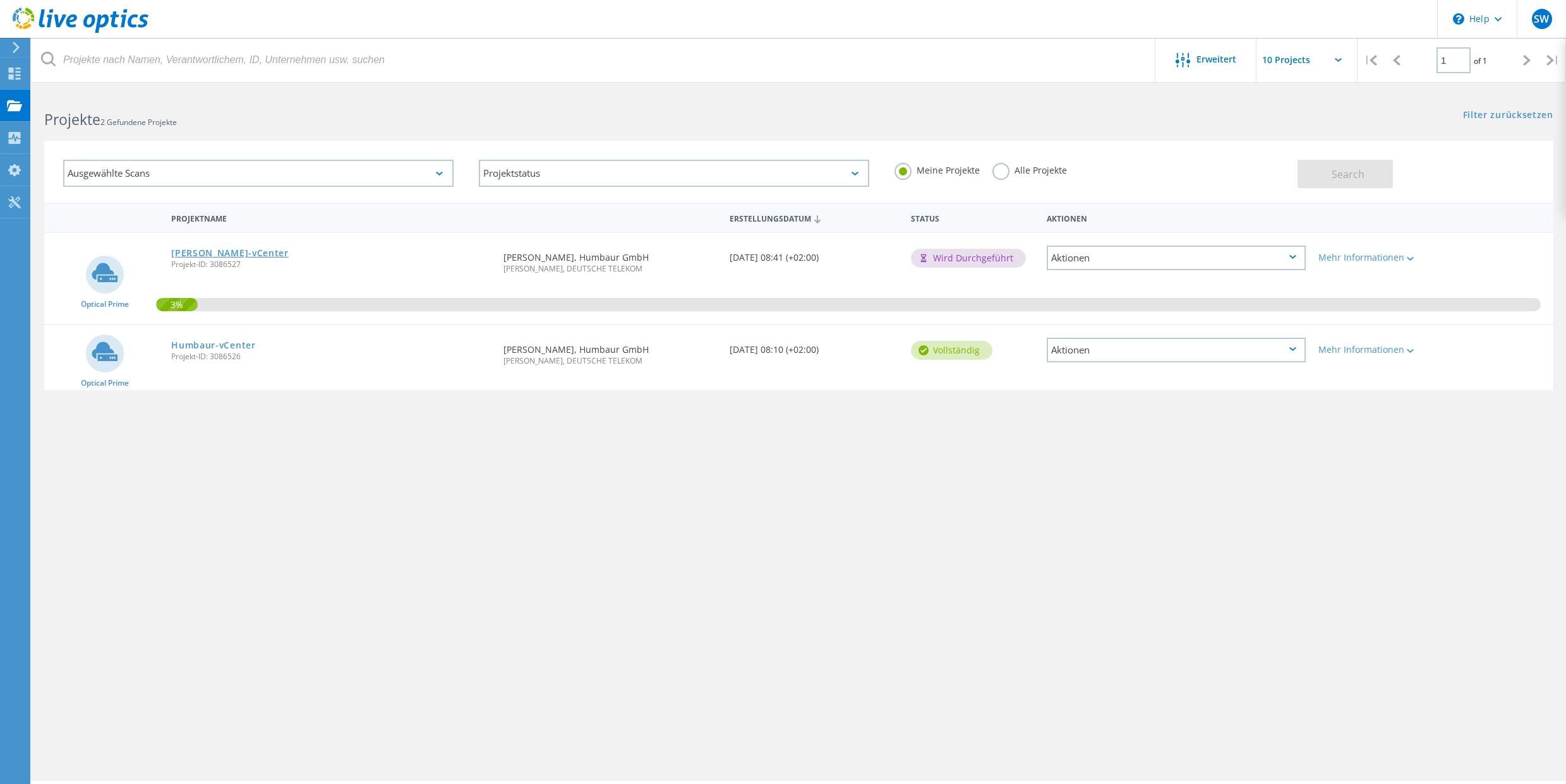
click at [193, 254] on link "[PERSON_NAME]-vCenter" at bounding box center [230, 253] width 117 height 9
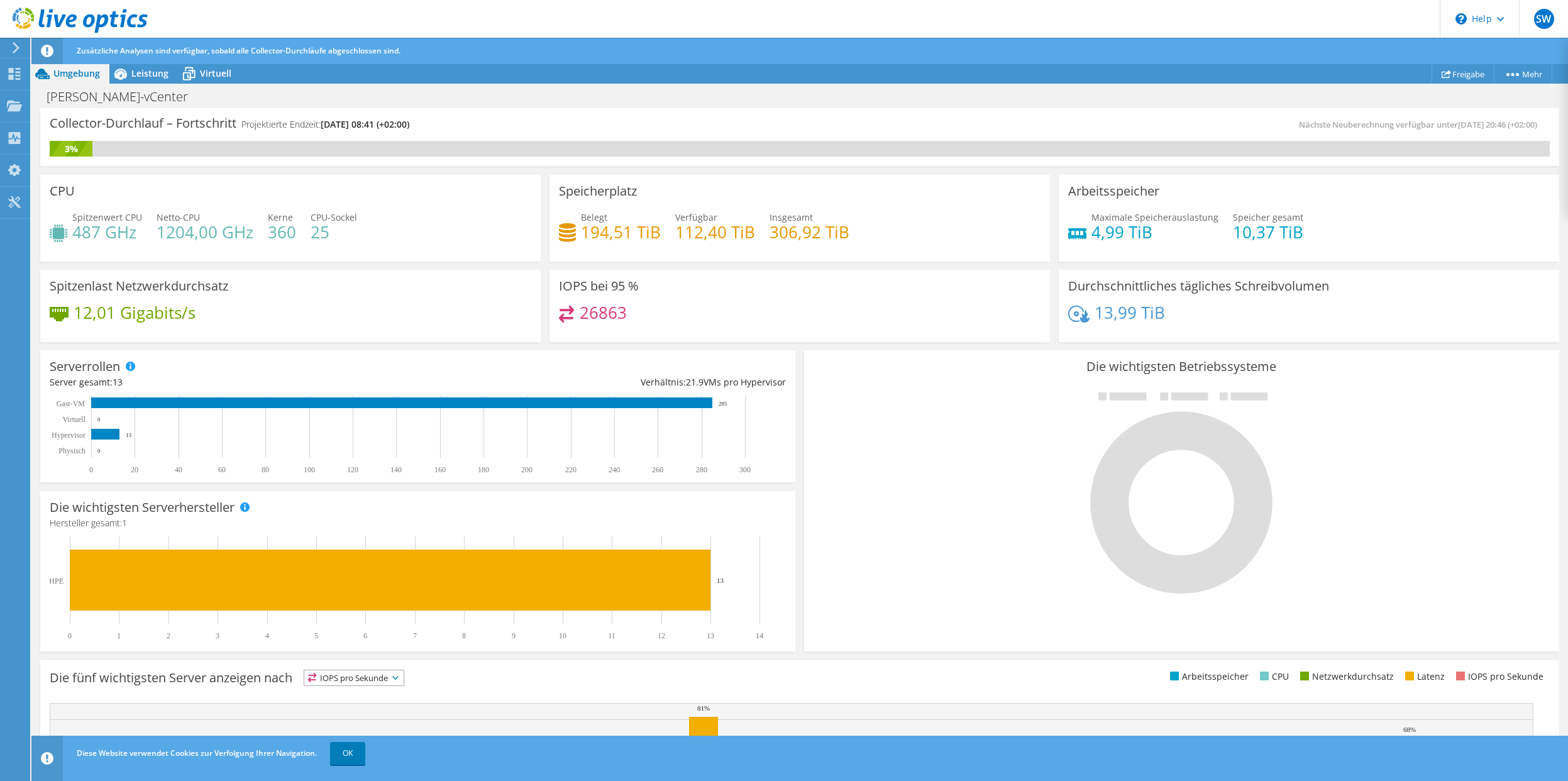
click at [1179, 482] on icon at bounding box center [1181, 493] width 189 height 201
click at [156, 78] on span "Leistung" at bounding box center [150, 73] width 37 height 12
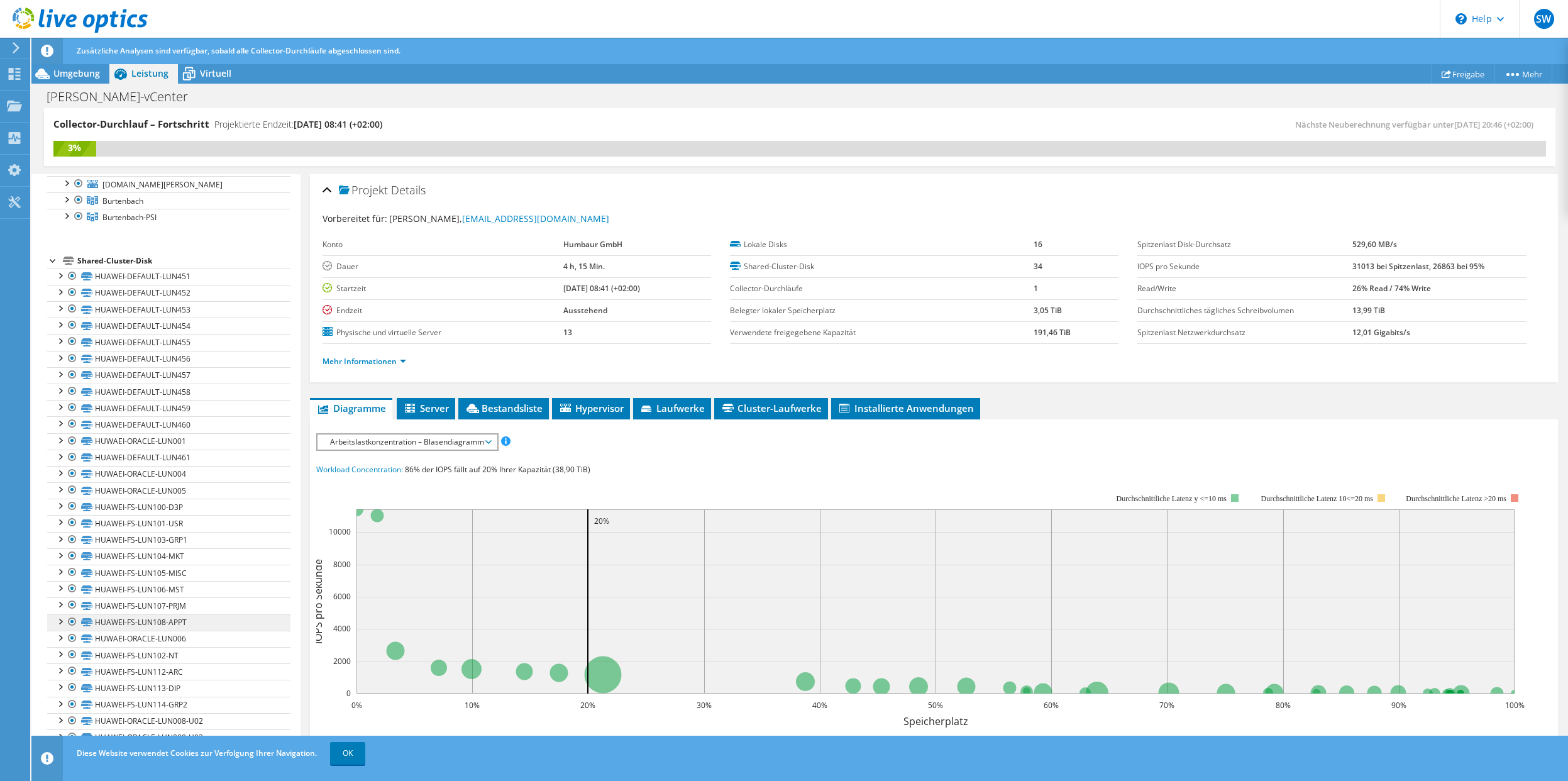
scroll to position [92, 0]
click at [427, 406] on span "Server" at bounding box center [426, 409] width 46 height 13
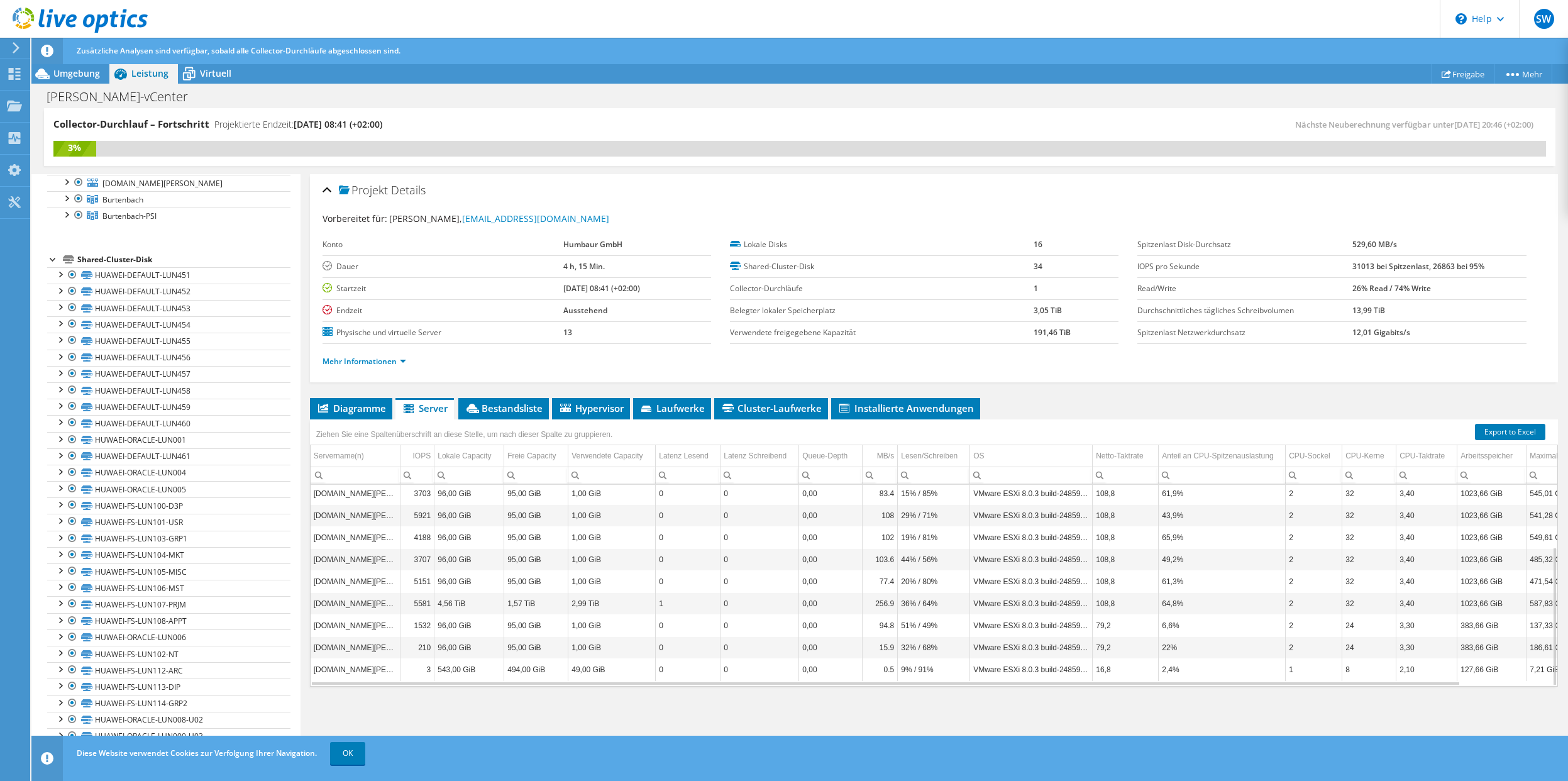
scroll to position [0, 0]
click at [499, 409] on span "Bestandsliste" at bounding box center [504, 409] width 78 height 13
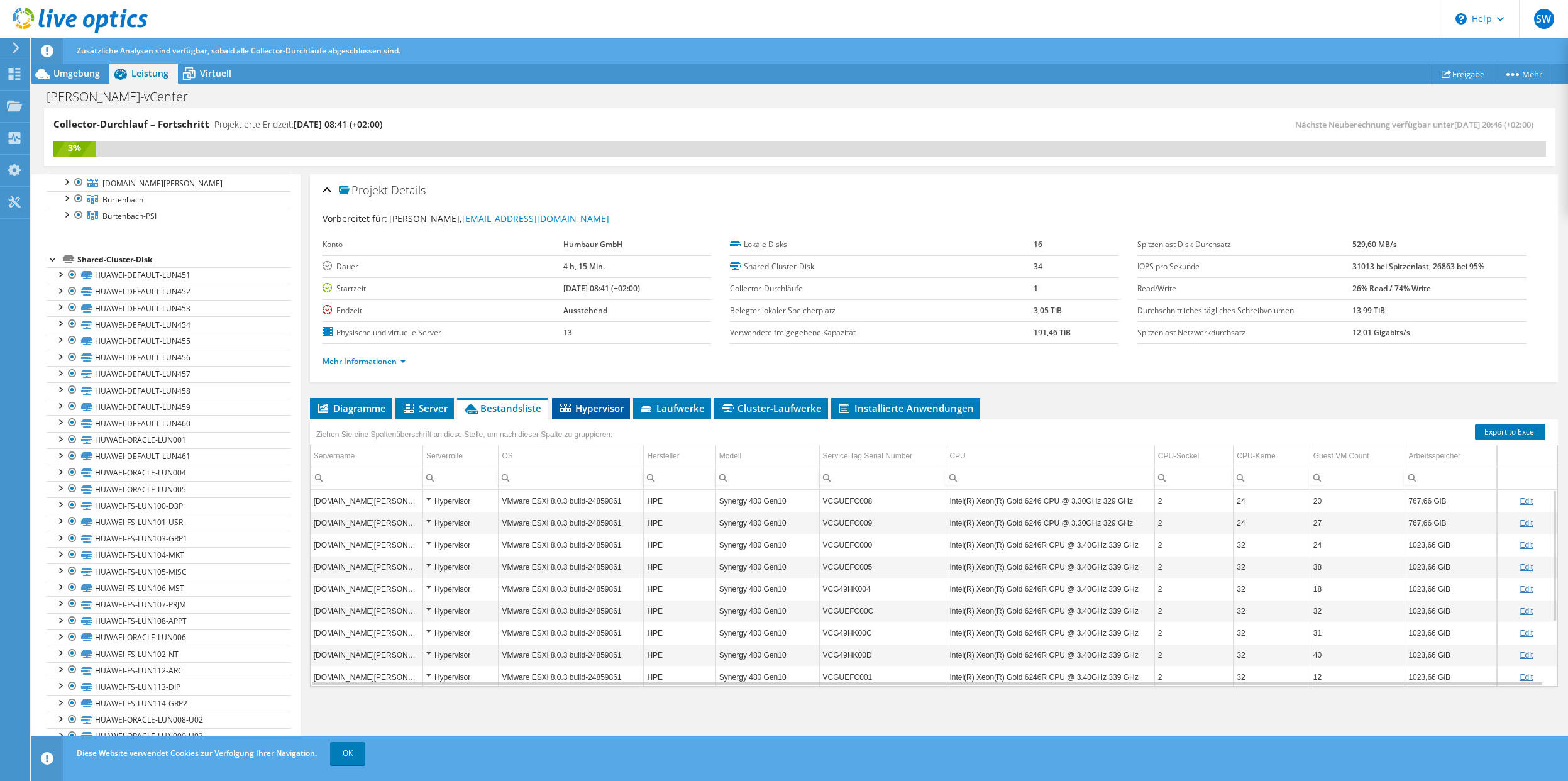
click at [594, 409] on span "Hypervisor" at bounding box center [591, 409] width 65 height 13
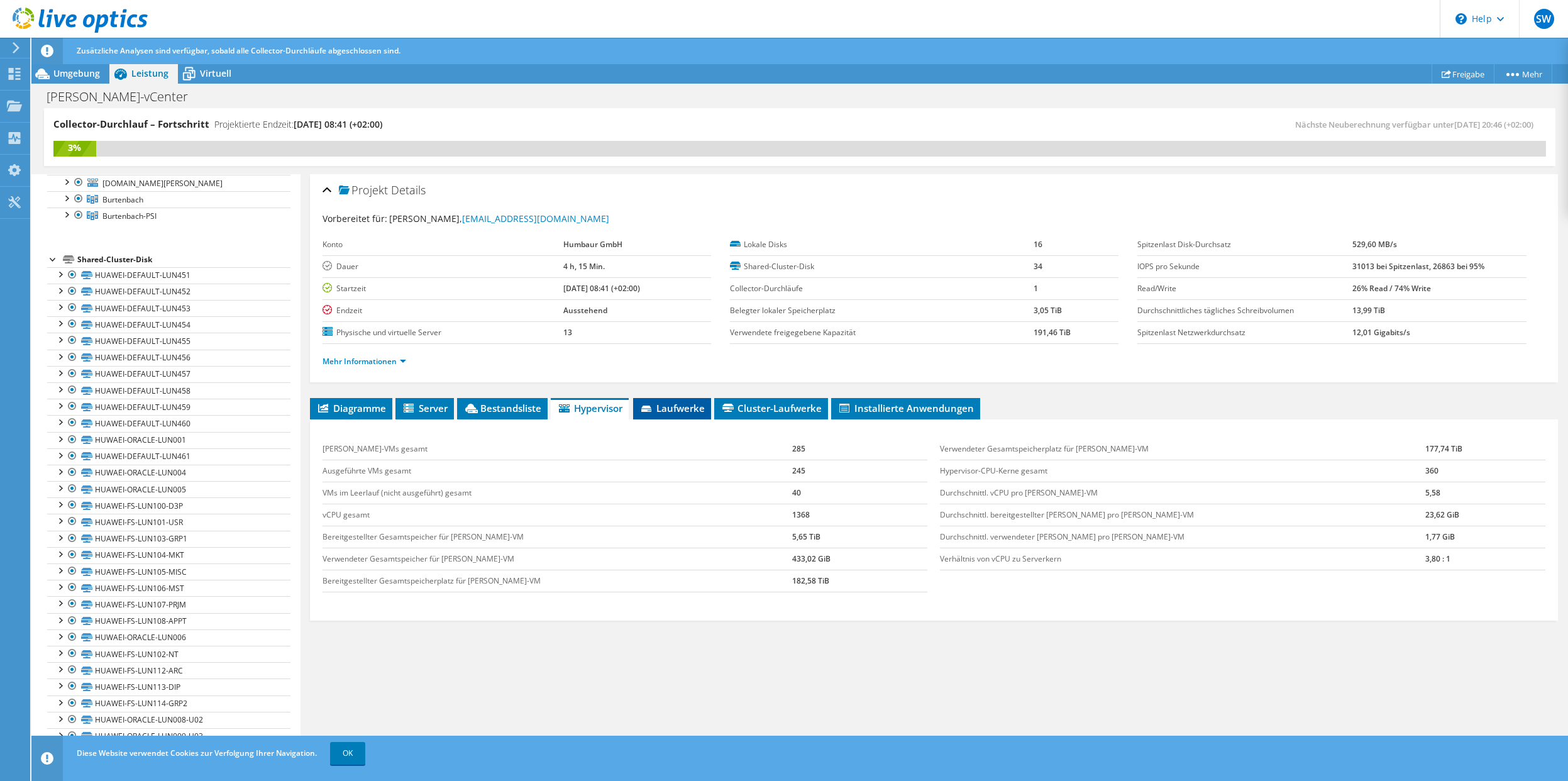
click at [674, 410] on span "Laufwerke" at bounding box center [672, 409] width 65 height 13
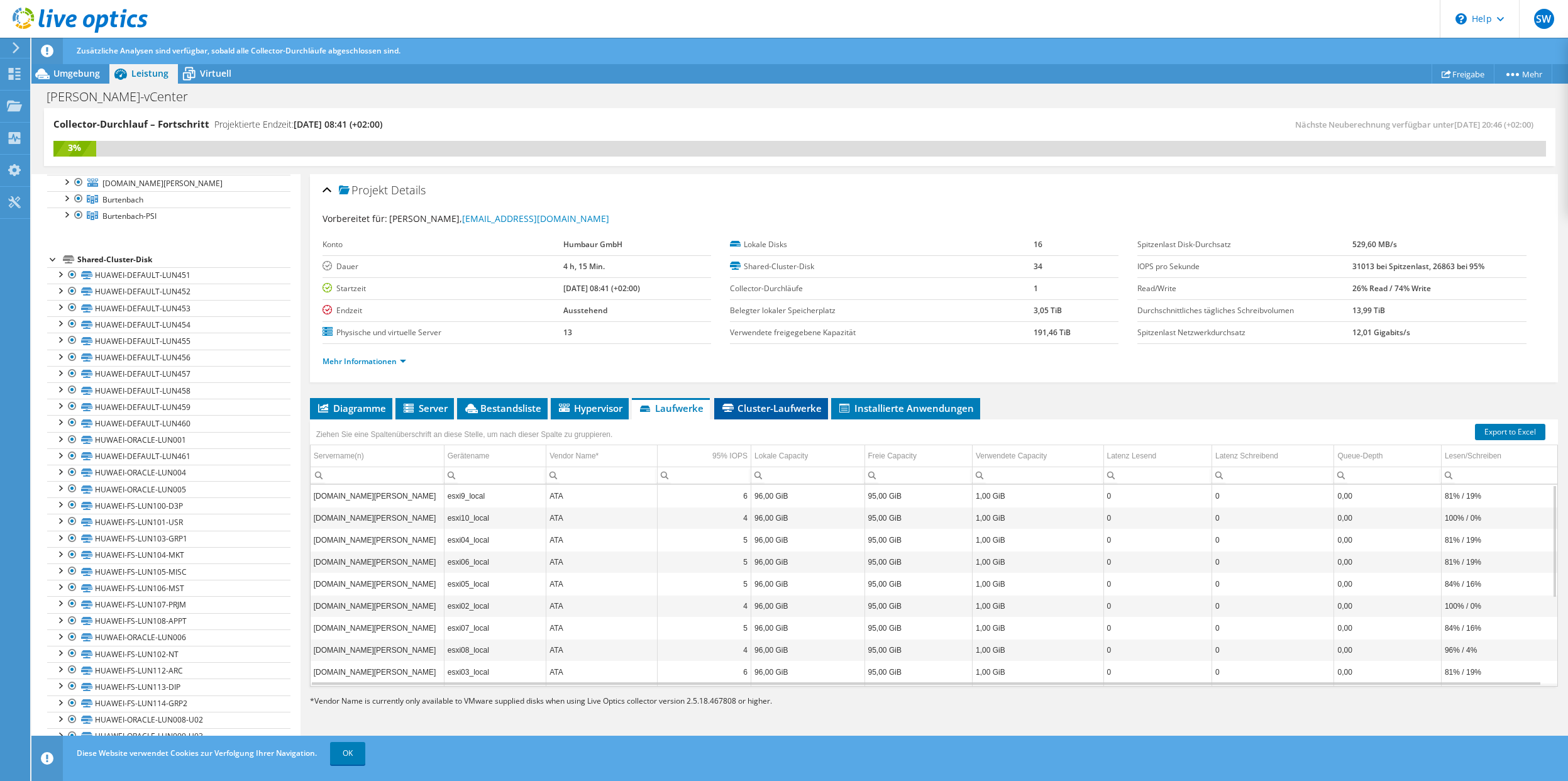
click at [767, 407] on span "Cluster-Laufwerke" at bounding box center [770, 409] width 101 height 13
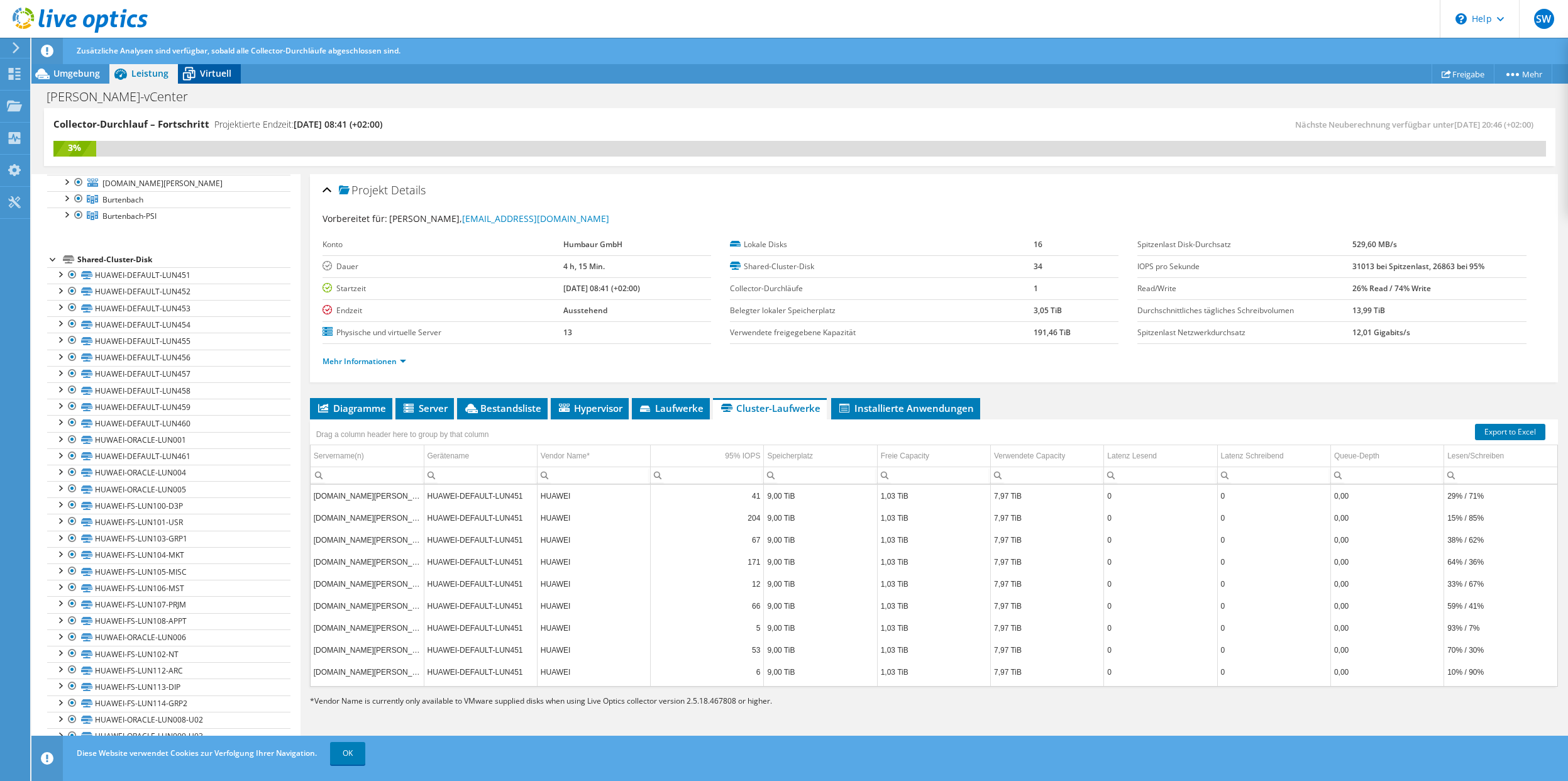
click at [211, 66] on div "Virtuell" at bounding box center [209, 74] width 63 height 20
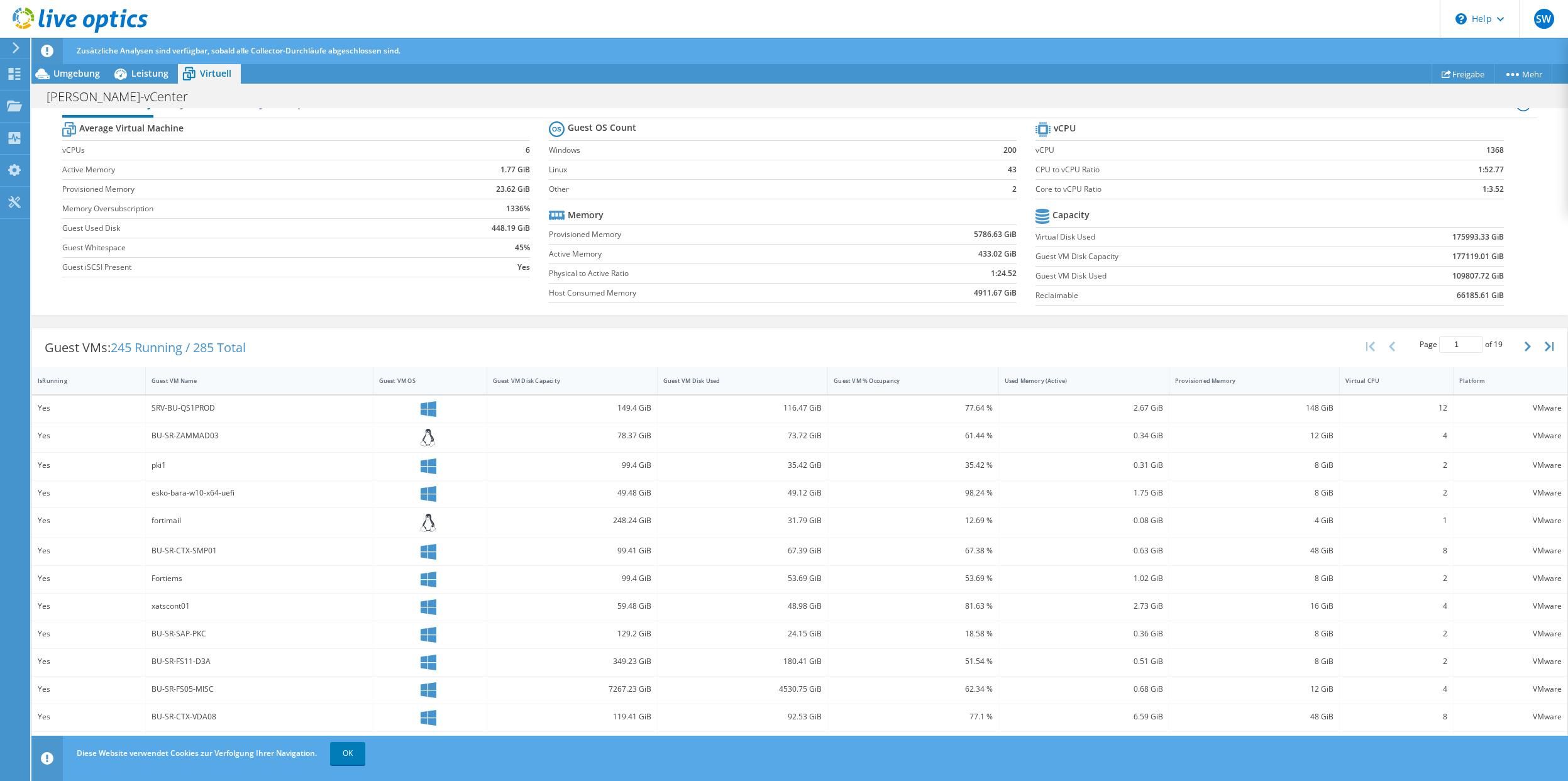
scroll to position [101, 0]
